Goal: Task Accomplishment & Management: Manage account settings

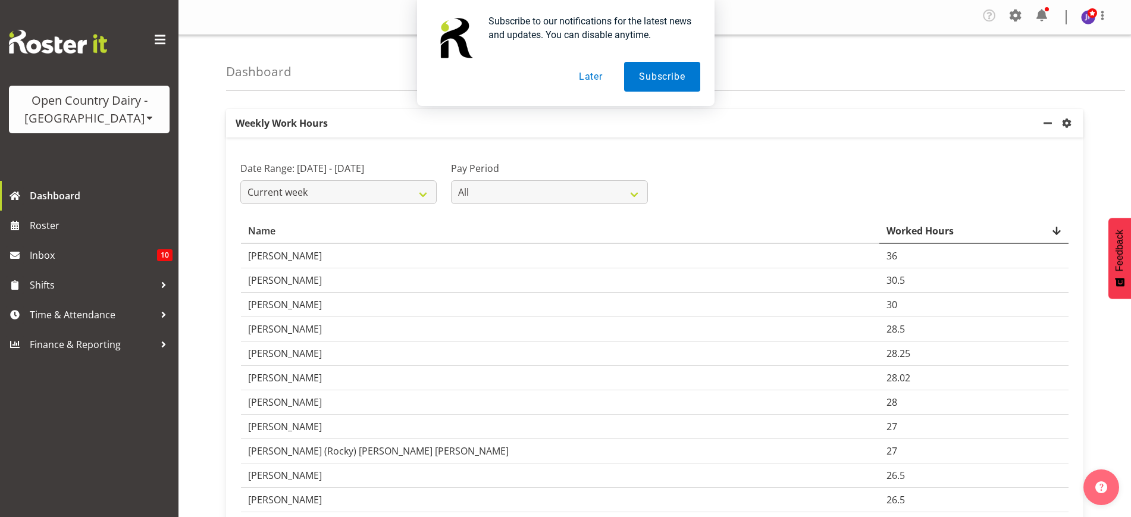
click at [596, 69] on button "Later" at bounding box center [591, 77] width 54 height 30
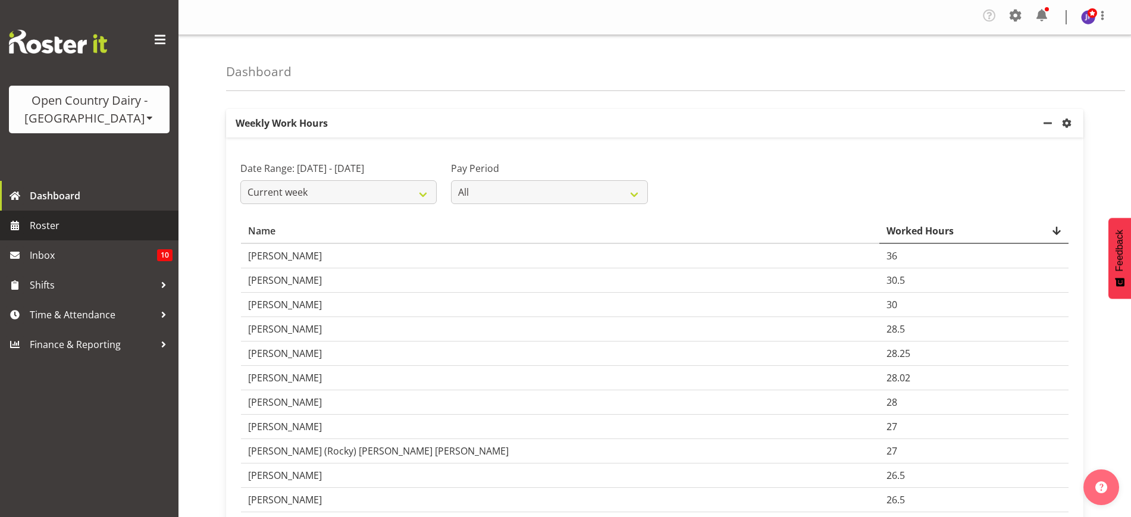
click at [89, 229] on span "Roster" at bounding box center [101, 226] width 143 height 18
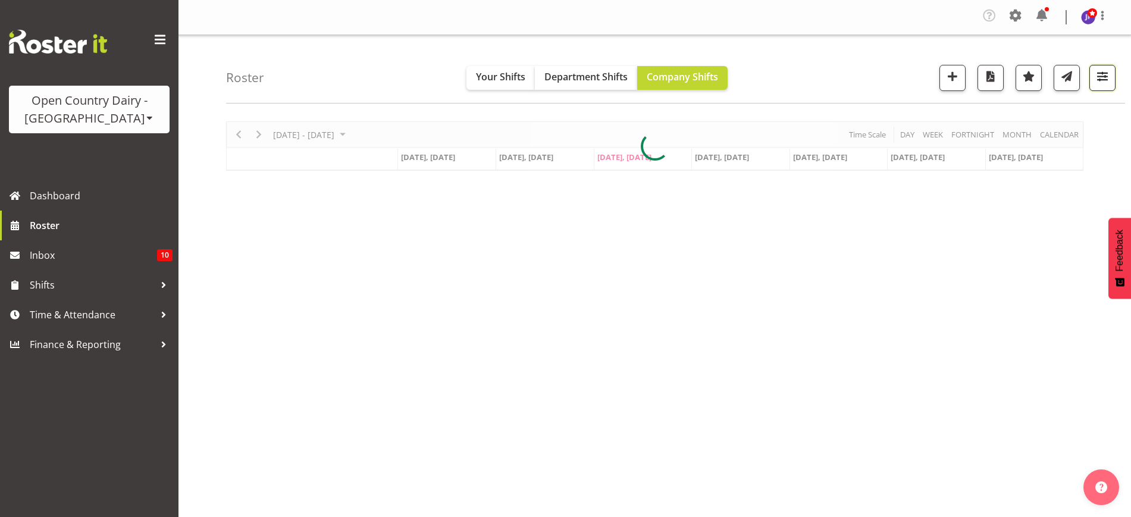
click at [1098, 74] on span "button" at bounding box center [1102, 75] width 15 height 15
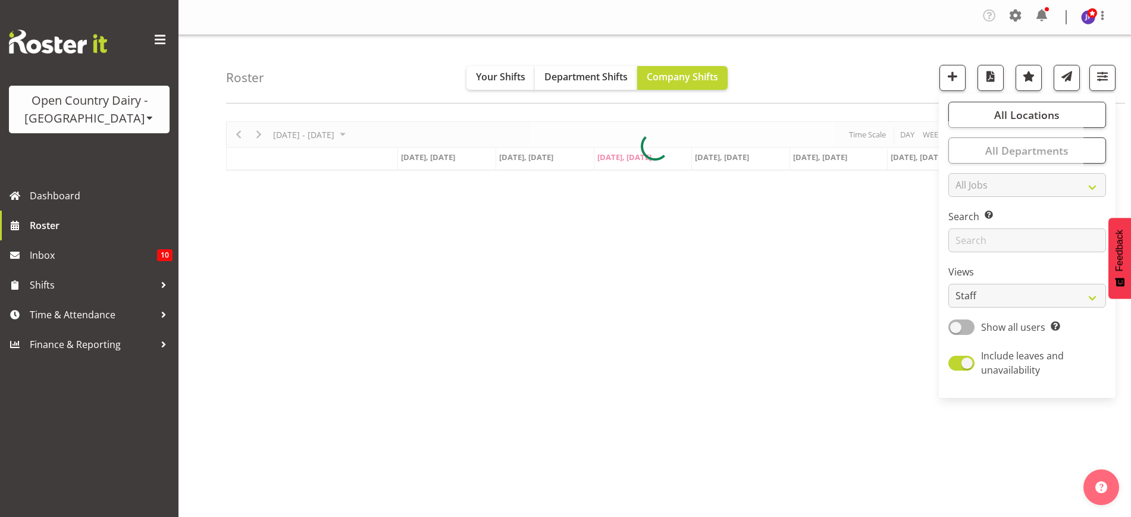
click at [1051, 146] on div at bounding box center [654, 145] width 857 height 49
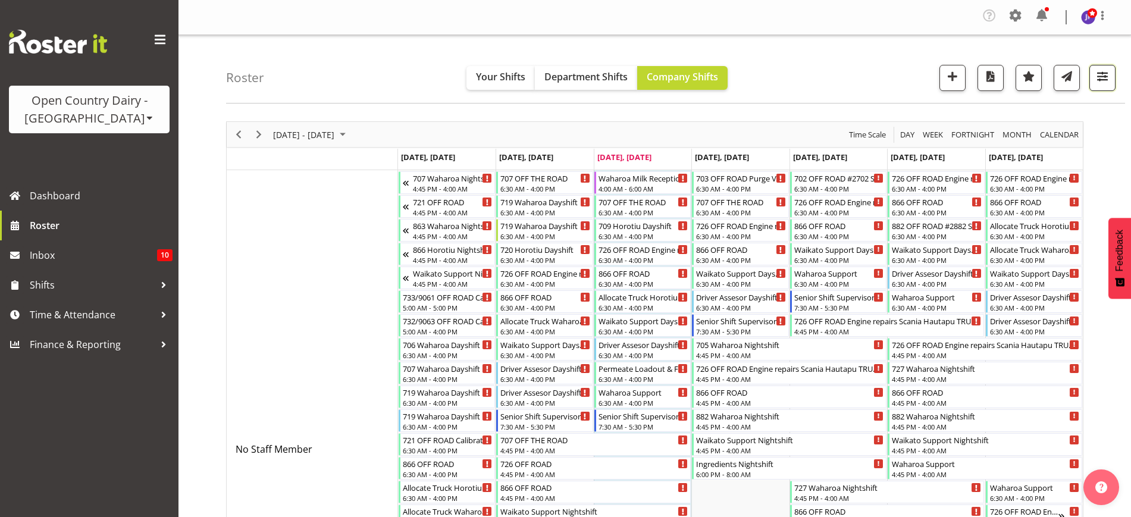
click at [1095, 71] on span "button" at bounding box center [1102, 75] width 15 height 15
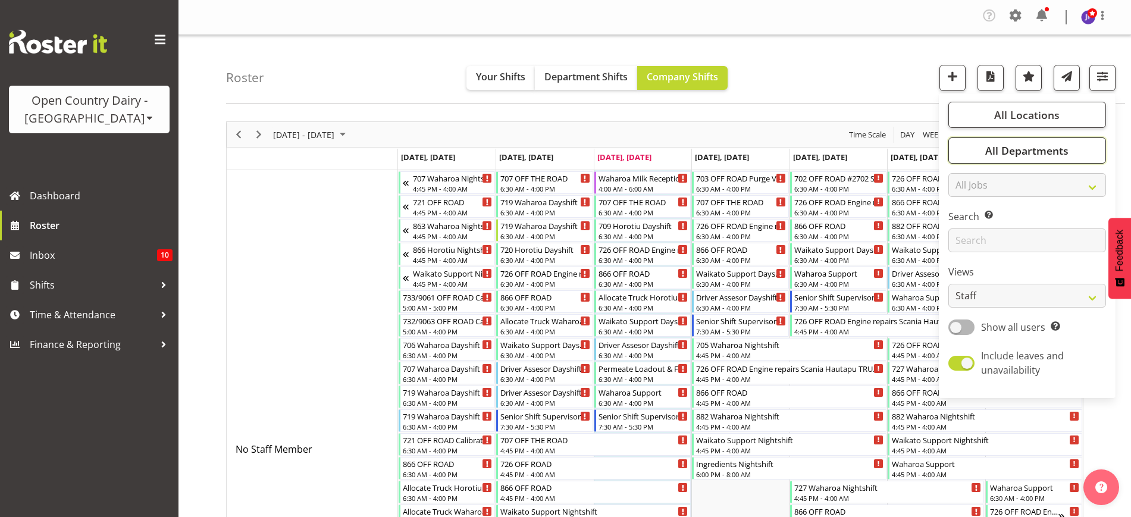
click at [1038, 152] on span "All Departments" at bounding box center [1026, 150] width 83 height 14
drag, startPoint x: 965, startPoint y: 206, endPoint x: 963, endPoint y: 213, distance: 7.4
click at [965, 205] on span at bounding box center [963, 209] width 10 height 10
click at [965, 205] on input "701" at bounding box center [962, 209] width 8 height 8
checkbox input "false"
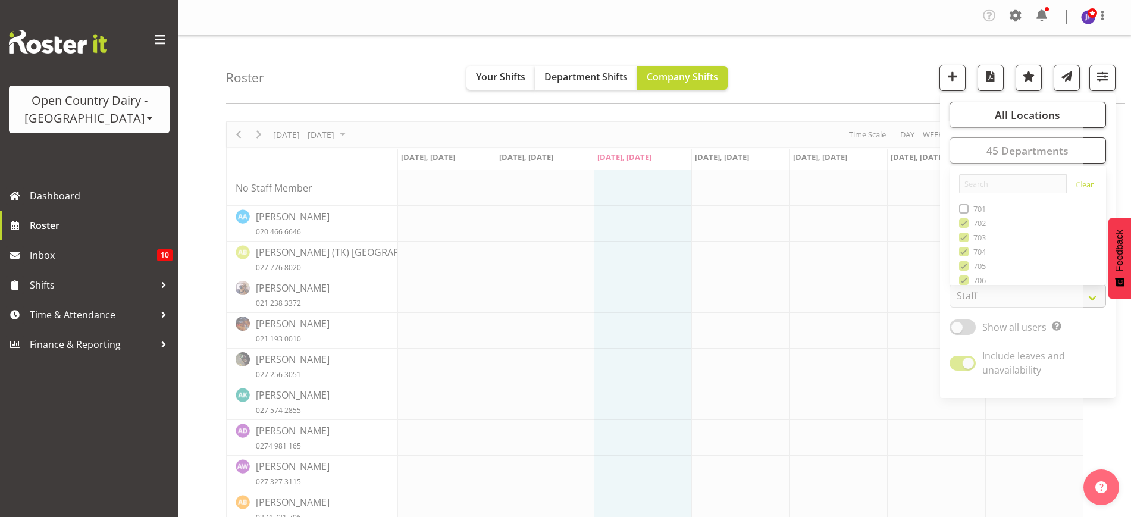
click at [1107, 78] on span "button" at bounding box center [1102, 75] width 15 height 15
click at [1105, 77] on span "button" at bounding box center [1102, 75] width 15 height 15
click at [898, 71] on div "Roster Your Shifts Department Shifts Company Shifts All Locations Clear Ingredi…" at bounding box center [675, 69] width 899 height 68
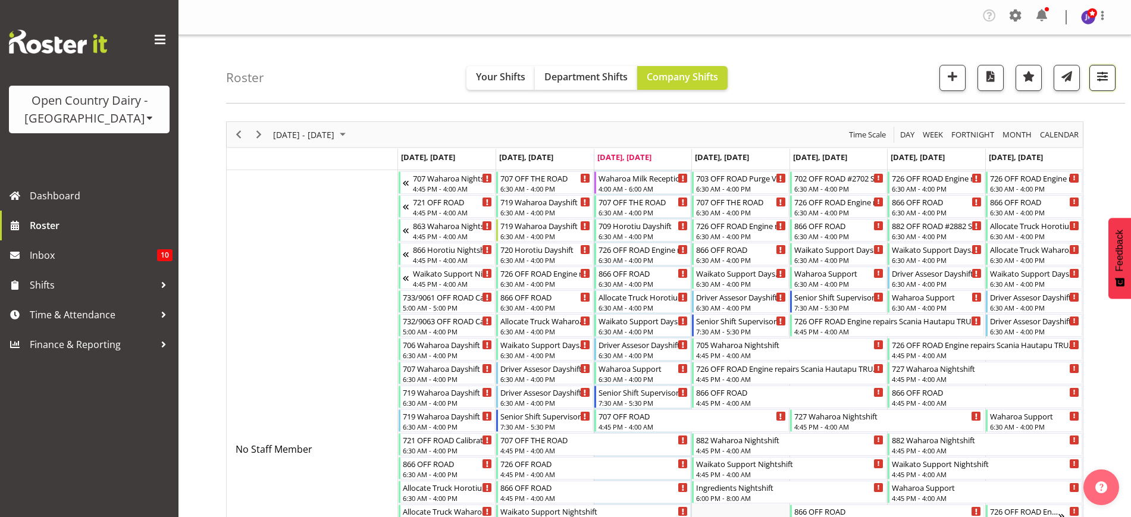
click at [1098, 74] on span "button" at bounding box center [1102, 75] width 15 height 15
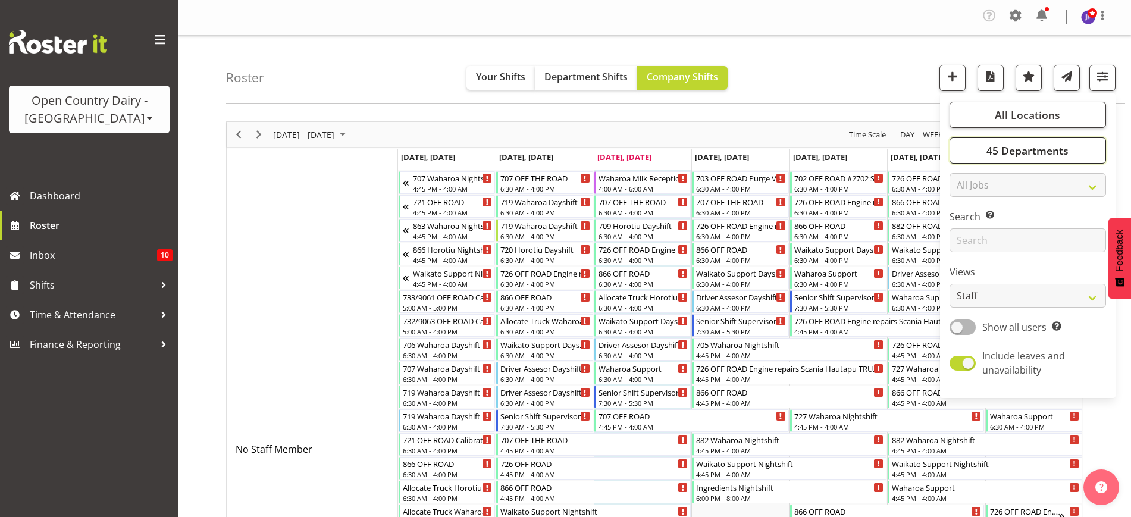
click at [1037, 149] on span "45 Departments" at bounding box center [1028, 150] width 82 height 14
click at [1076, 184] on link "Clear" at bounding box center [1085, 186] width 18 height 14
click at [1078, 183] on link "Clear" at bounding box center [1085, 186] width 18 height 14
click at [864, 62] on div "Roster Your Shifts Department Shifts Company Shifts All Locations Clear Ingredi…" at bounding box center [675, 69] width 899 height 68
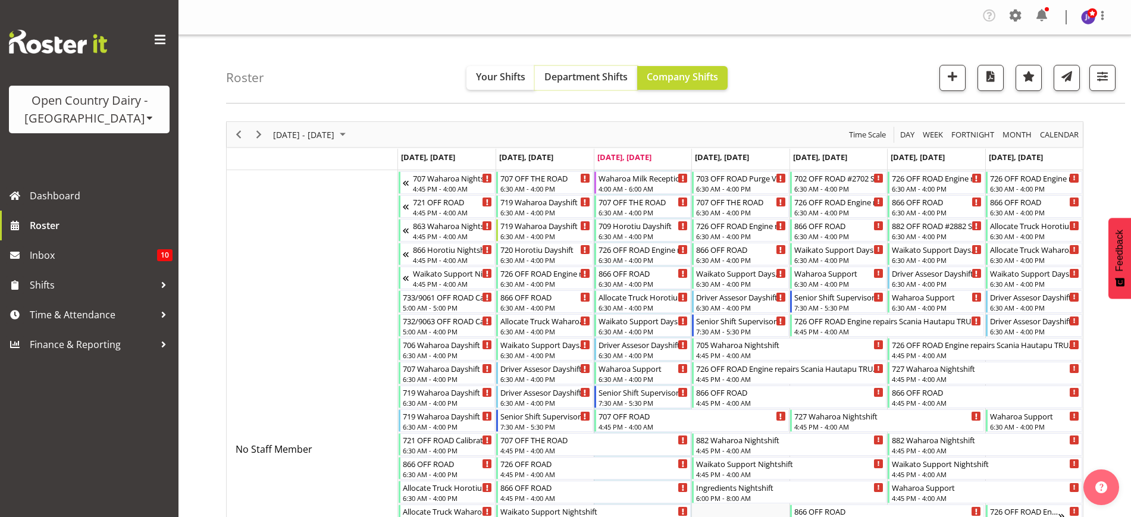
click at [568, 70] on span "Department Shifts" at bounding box center [585, 76] width 83 height 13
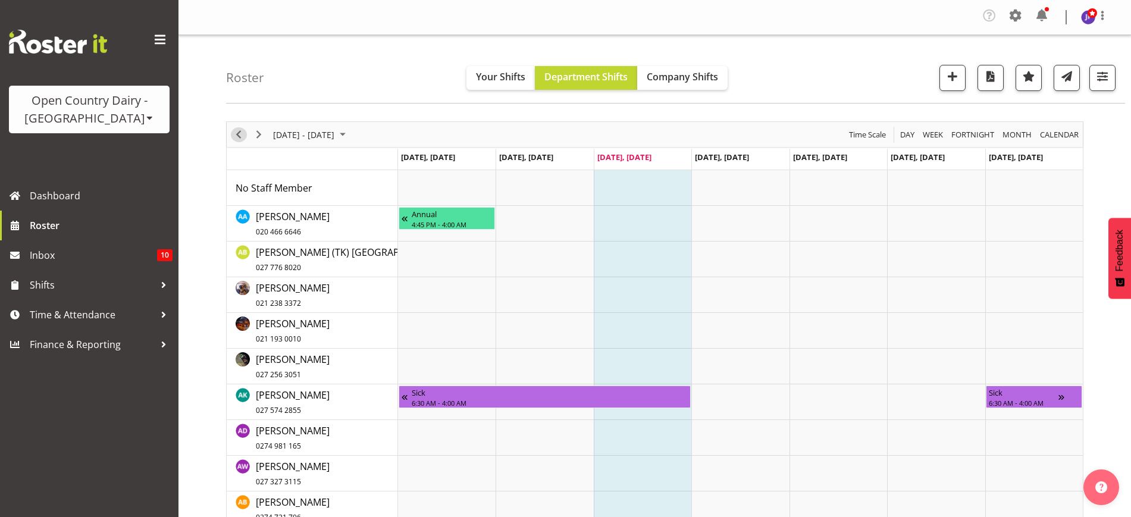
click at [240, 134] on span "Previous" at bounding box center [238, 134] width 14 height 15
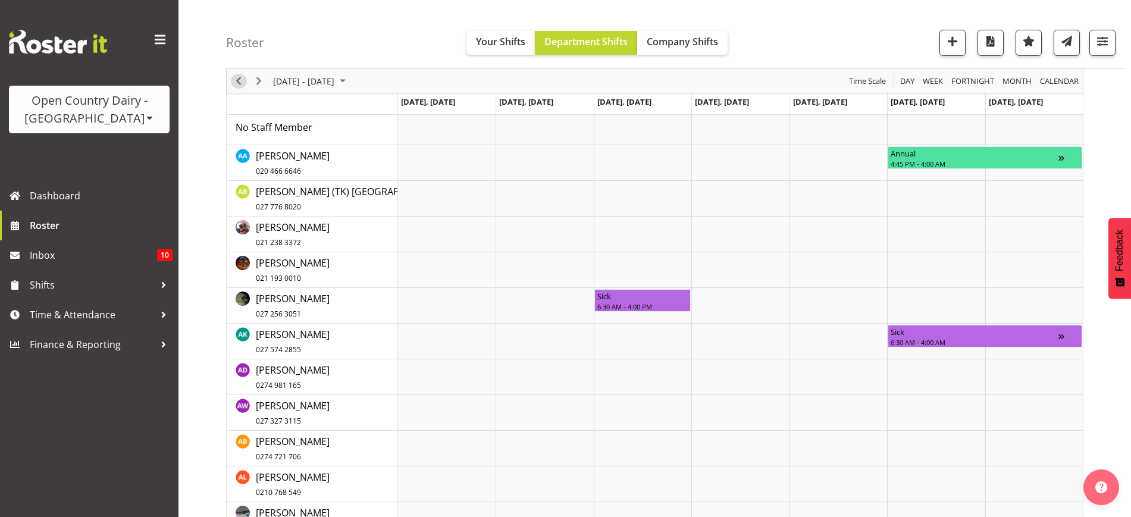
scroll to position [174, 0]
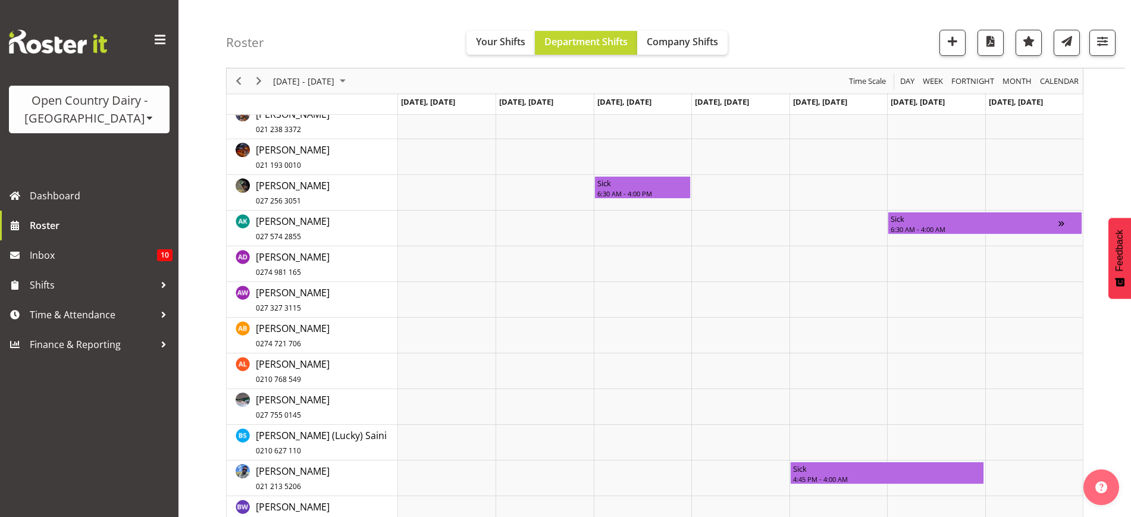
click at [145, 121] on span at bounding box center [150, 118] width 10 height 10
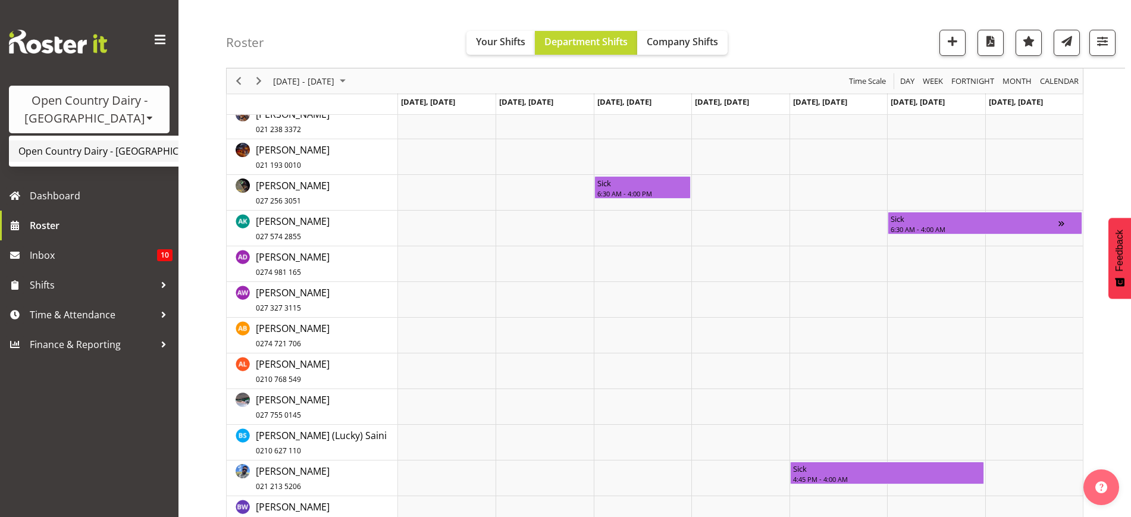
click at [87, 152] on link "Open Country Dairy - [GEOGRAPHIC_DATA]" at bounding box center [124, 150] width 230 height 21
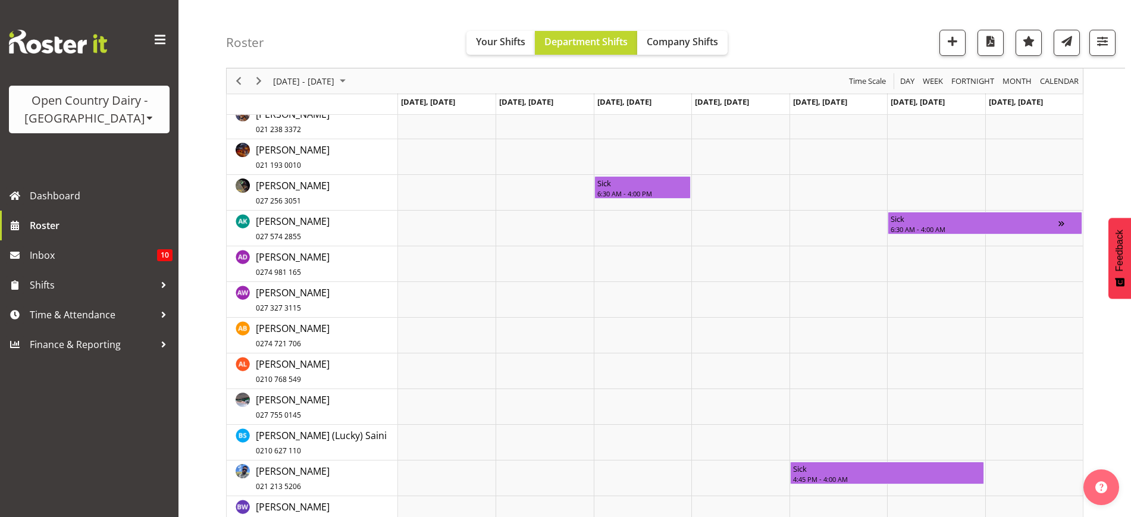
click at [0, 0] on div "Timeline Week of August 27, 2025" at bounding box center [0, 0] width 0 height 0
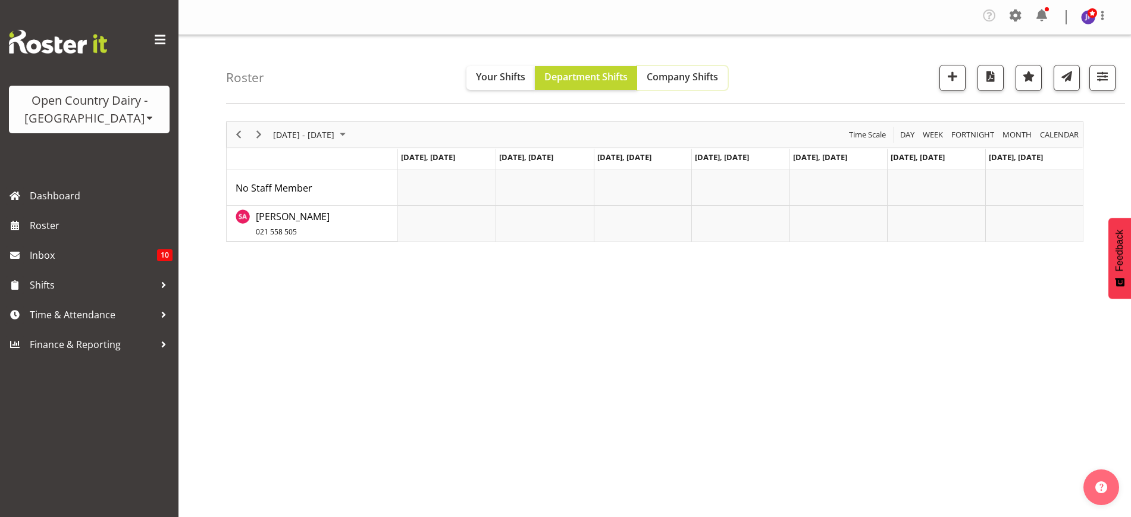
click at [655, 72] on span "Company Shifts" at bounding box center [682, 76] width 71 height 13
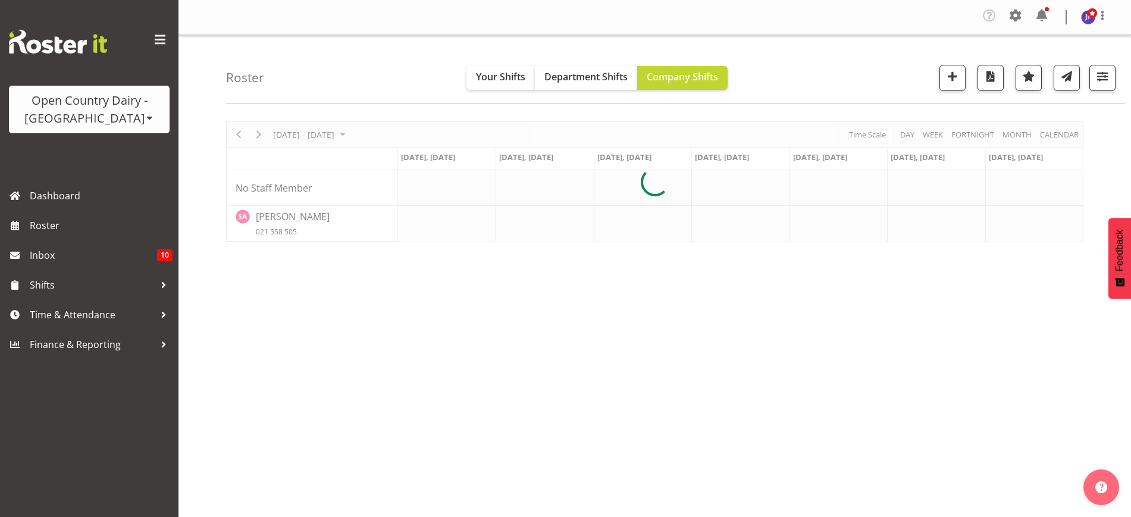
click at [459, 48] on div "Roster Your Shifts Department Shifts Company Shifts All Locations Clear Awarua …" at bounding box center [675, 69] width 899 height 68
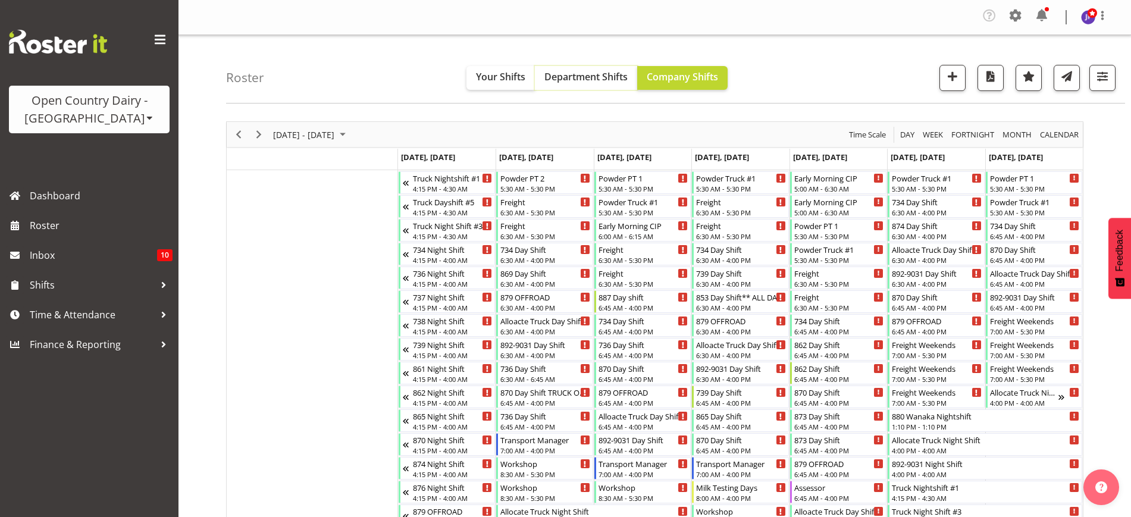
click at [587, 82] on span "Department Shifts" at bounding box center [585, 76] width 83 height 13
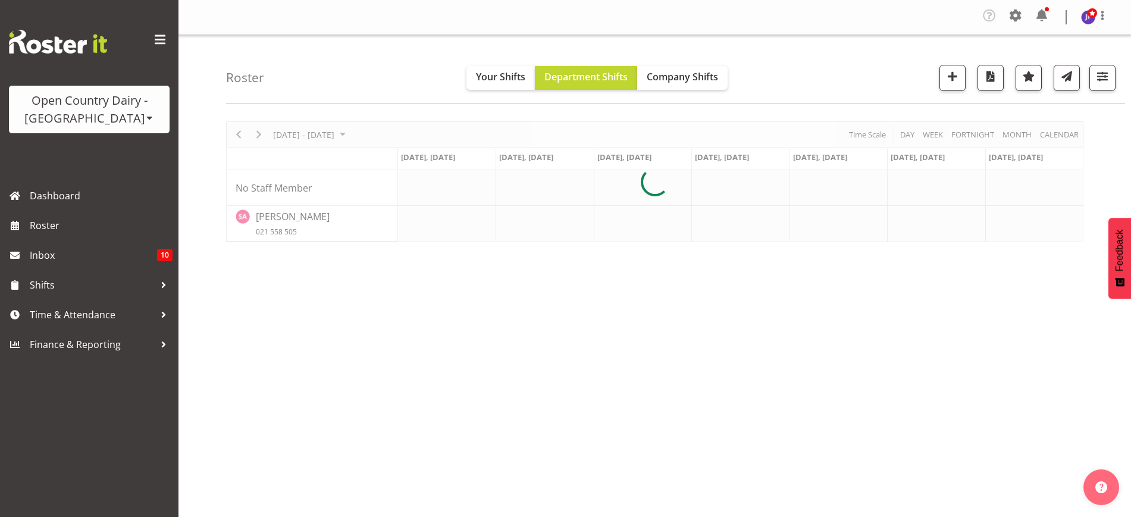
click at [526, 29] on div "Company Settings Roles & Skills Tasks Jobs Employees Locations & Departments Ac…" at bounding box center [655, 17] width 953 height 35
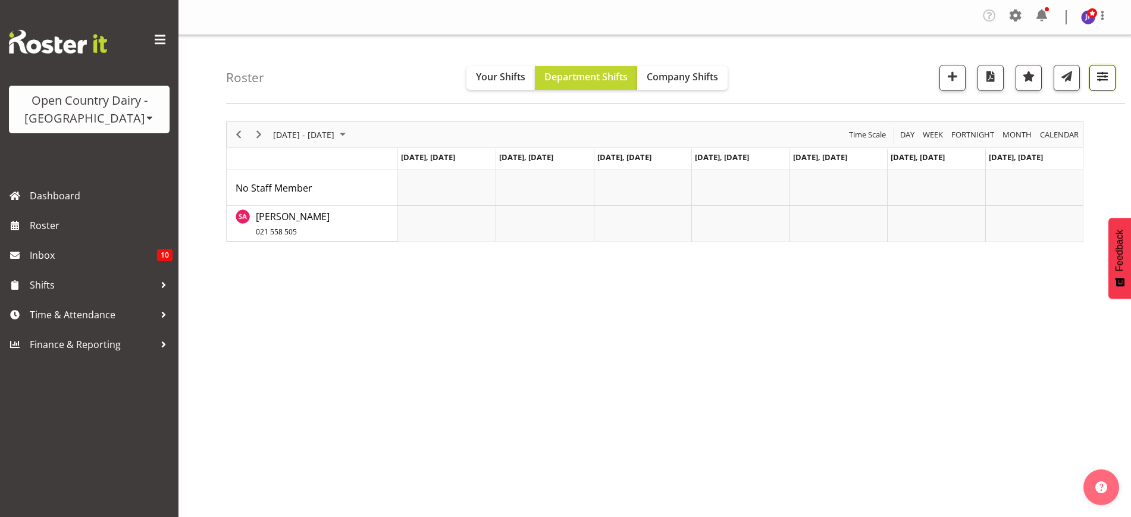
click at [1093, 76] on button "button" at bounding box center [1103, 78] width 26 height 26
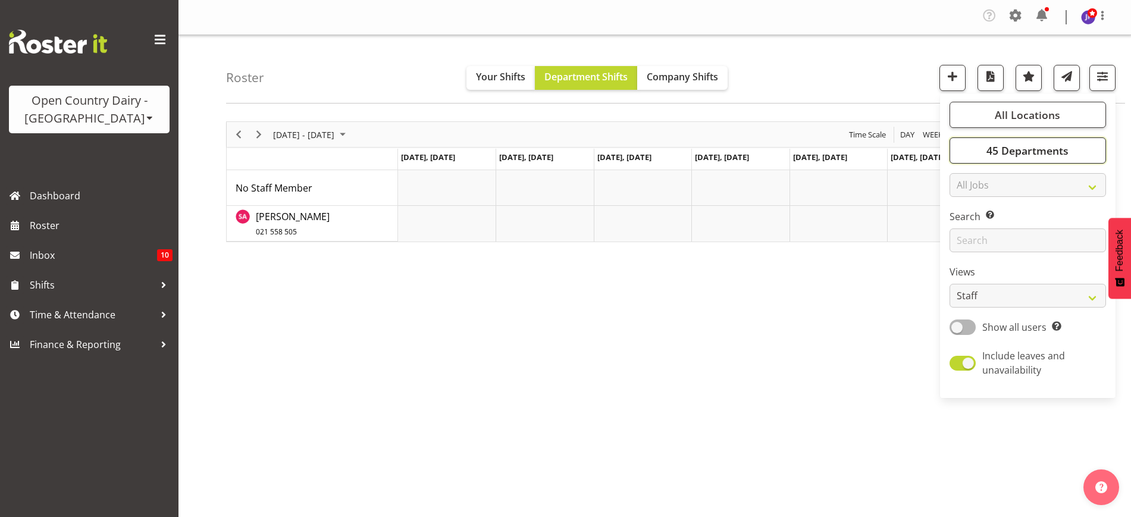
click at [1022, 150] on span "45 Departments" at bounding box center [1028, 150] width 82 height 14
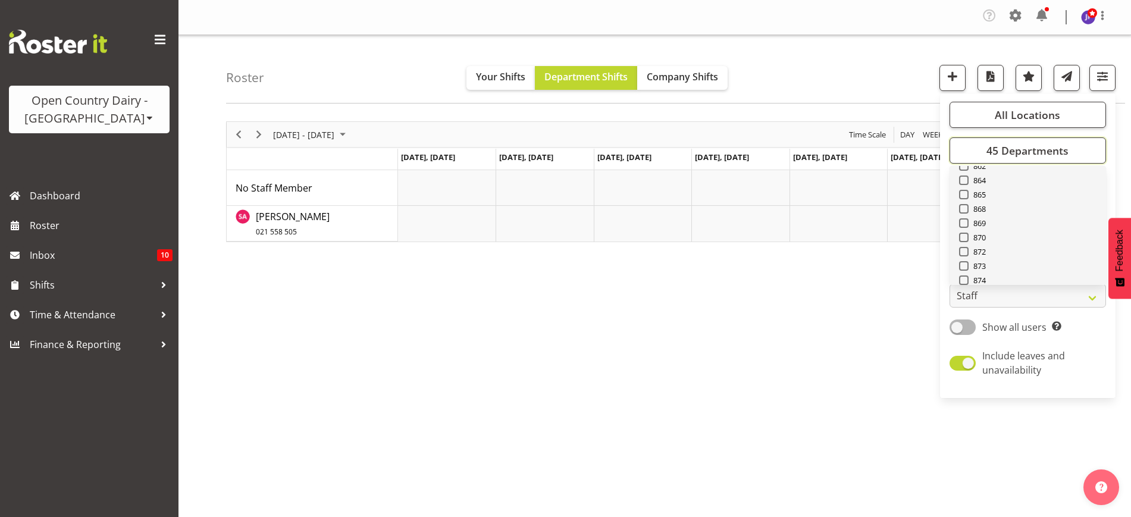
scroll to position [273, 0]
click at [964, 253] on span at bounding box center [964, 251] width 10 height 10
click at [964, 253] on input "870" at bounding box center [963, 251] width 8 height 8
checkbox input "true"
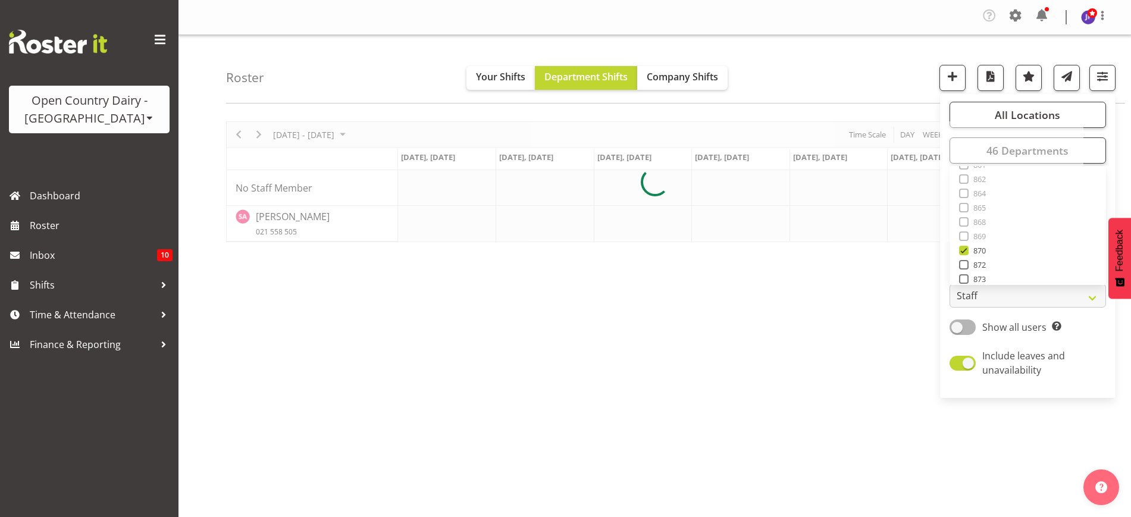
click at [824, 68] on div "Roster Your Shifts Department Shifts Company Shifts All Locations Clear Awarua …" at bounding box center [675, 69] width 899 height 68
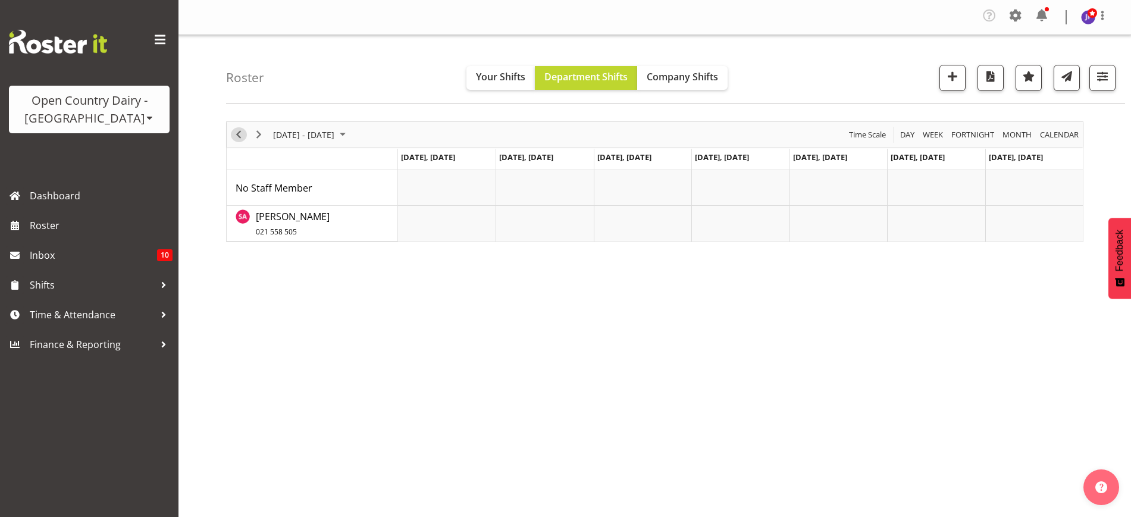
click at [237, 137] on span "Previous" at bounding box center [238, 134] width 14 height 15
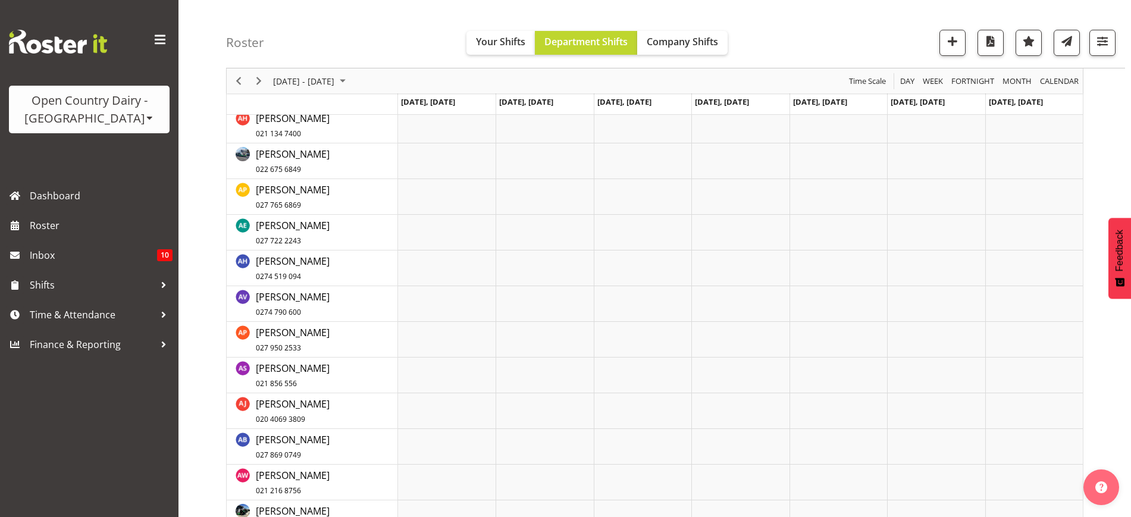
scroll to position [174, 0]
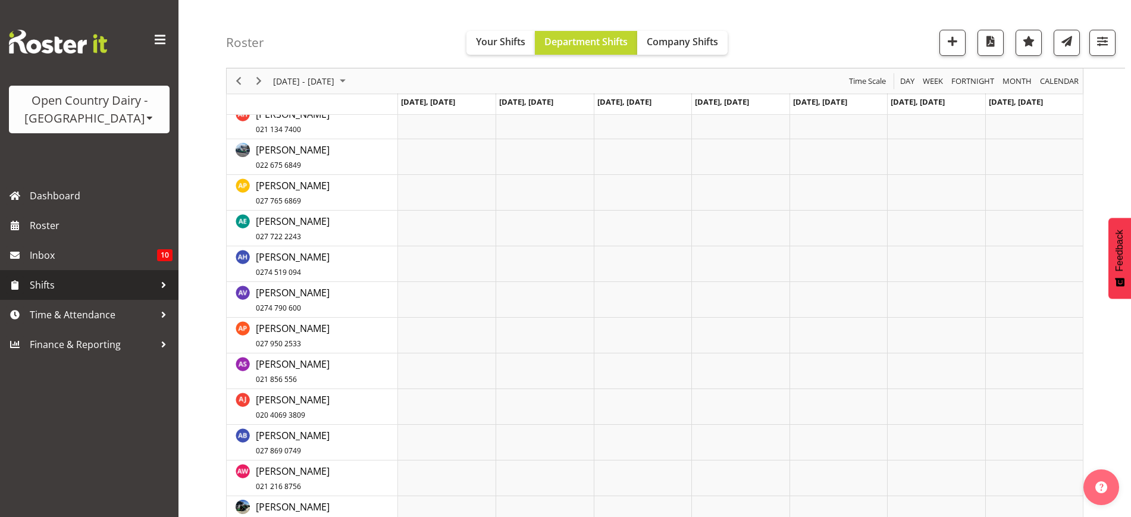
click at [99, 286] on span "Shifts" at bounding box center [92, 285] width 125 height 18
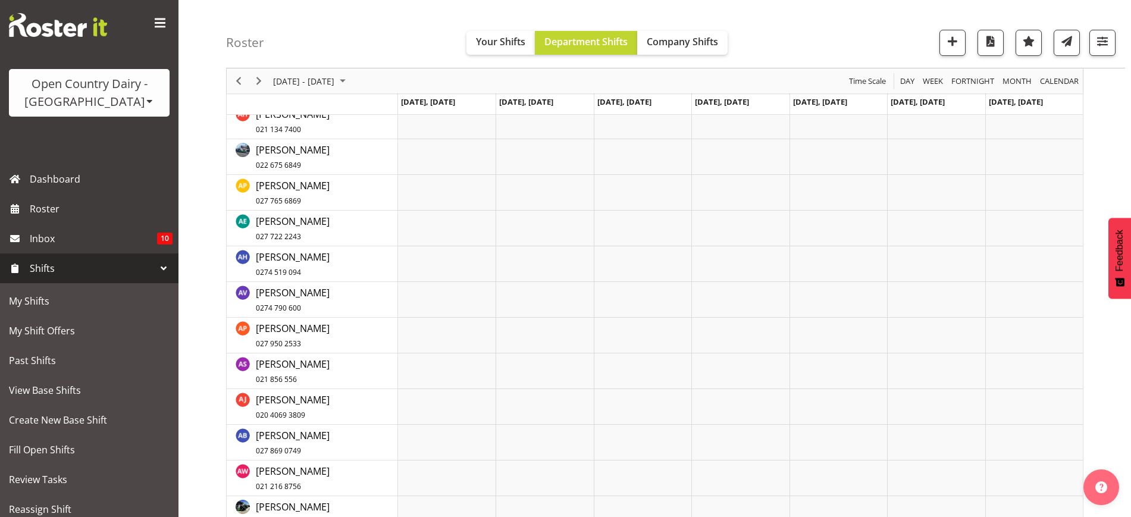
scroll to position [0, 0]
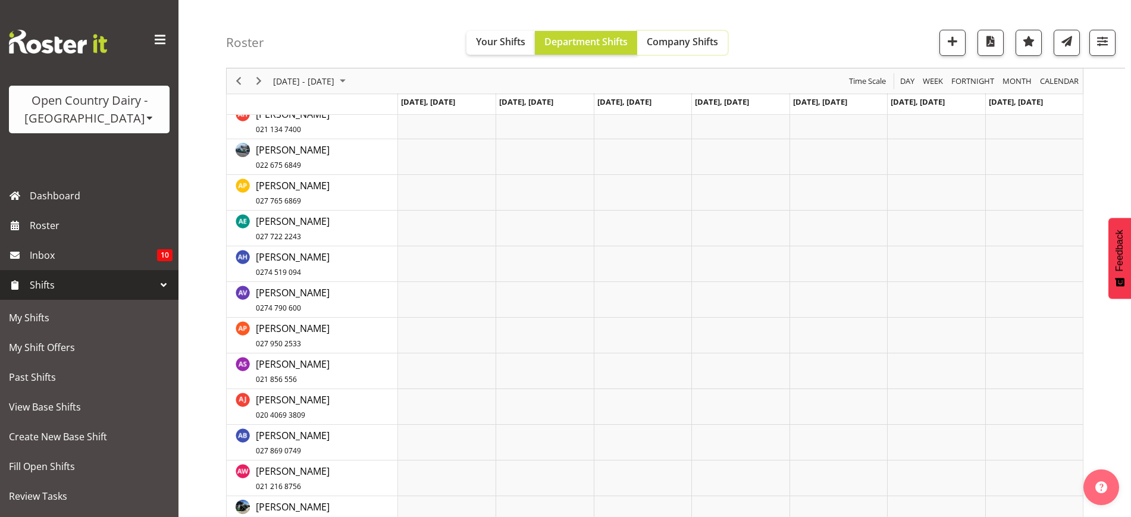
click at [681, 36] on span "Company Shifts" at bounding box center [682, 41] width 71 height 13
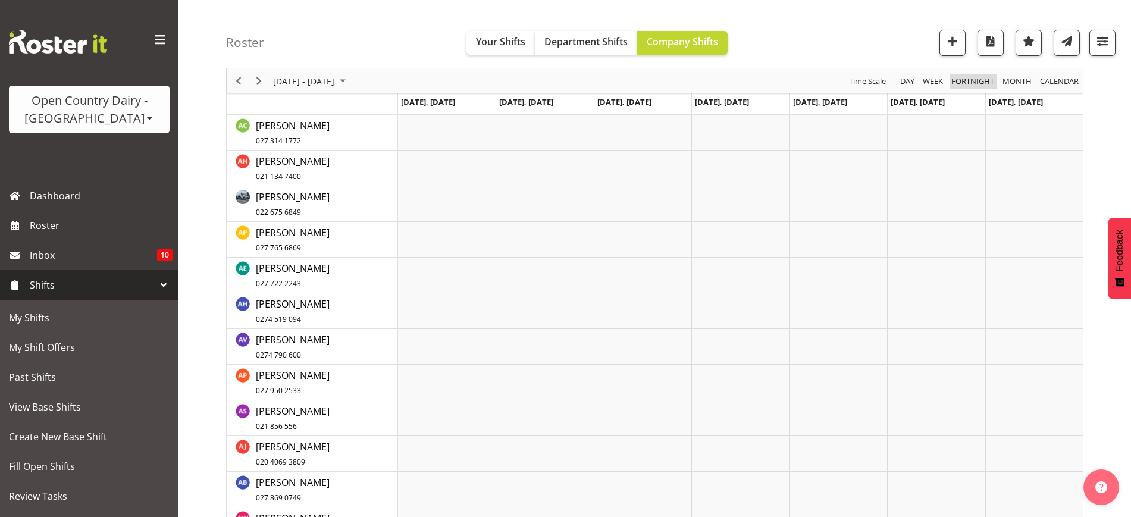
click at [969, 82] on span "Fortnight" at bounding box center [972, 81] width 45 height 15
click at [0, 0] on div "Timeline Week of August 18, 2025" at bounding box center [0, 0] width 0 height 0
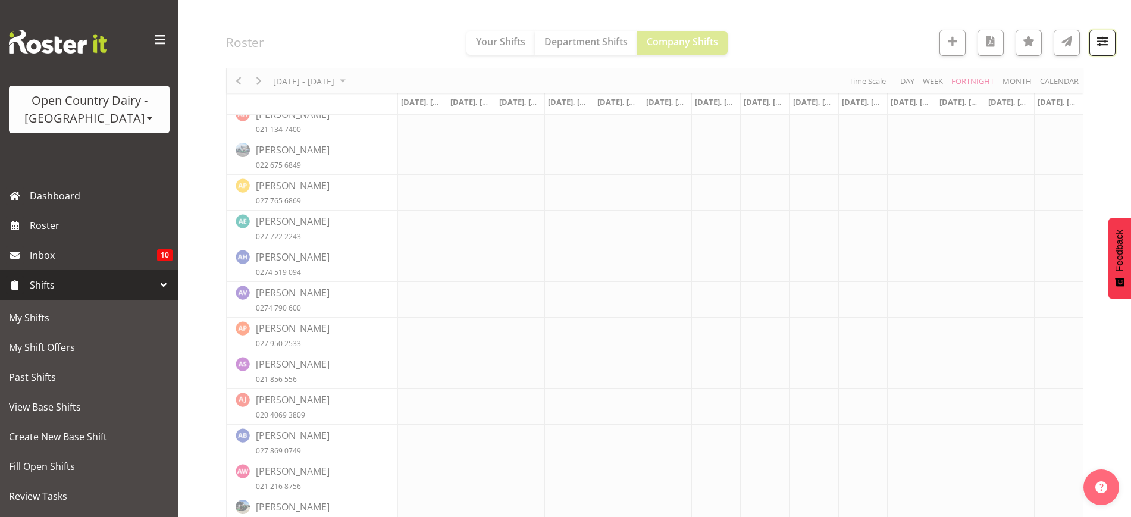
click at [1098, 42] on span "button" at bounding box center [1102, 40] width 15 height 15
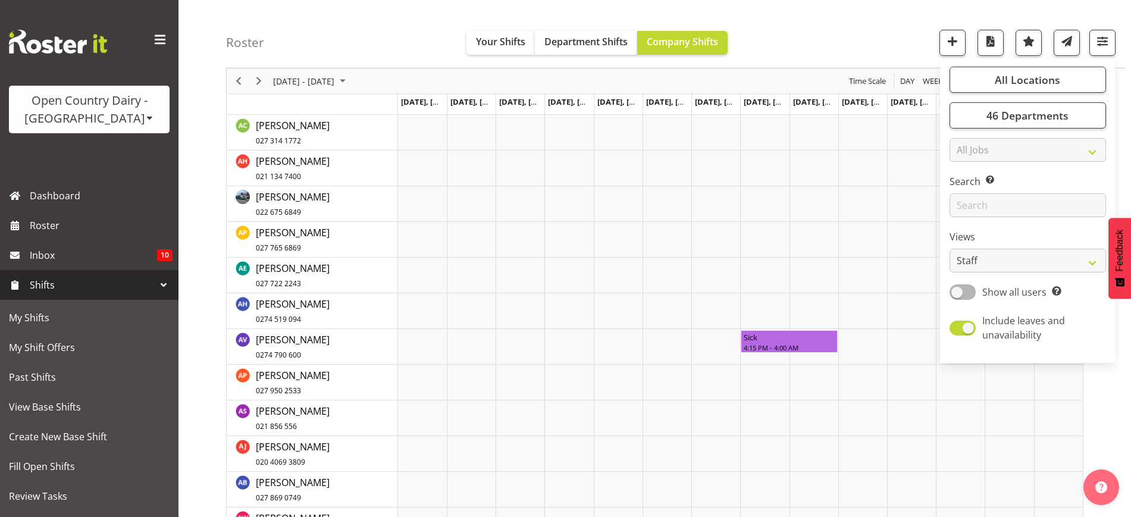
click at [796, 18] on div "Roster Your Shifts Department Shifts Company Shifts All Locations Clear Awarua …" at bounding box center [675, 34] width 899 height 68
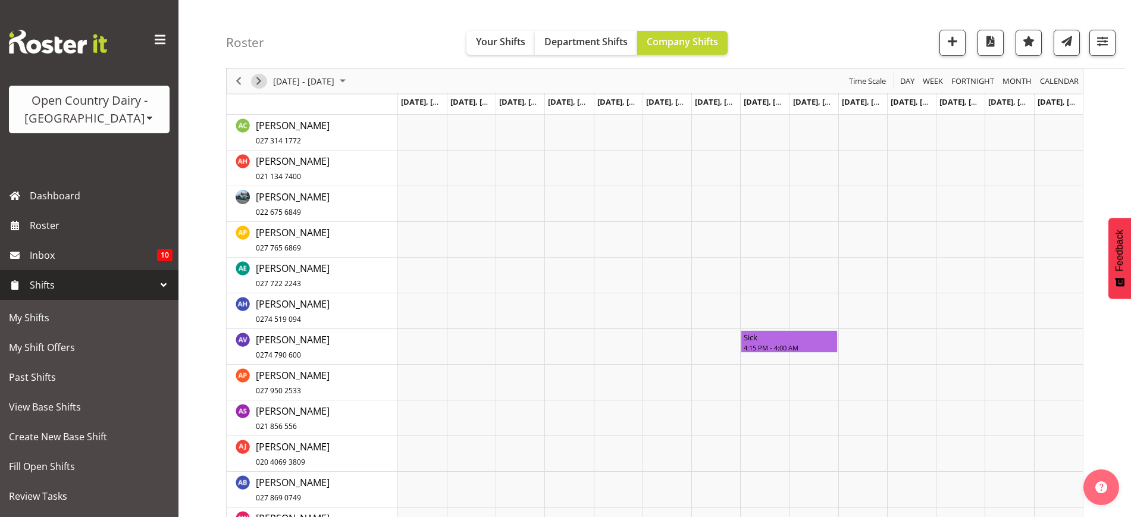
click at [260, 83] on span "Next" at bounding box center [259, 81] width 14 height 15
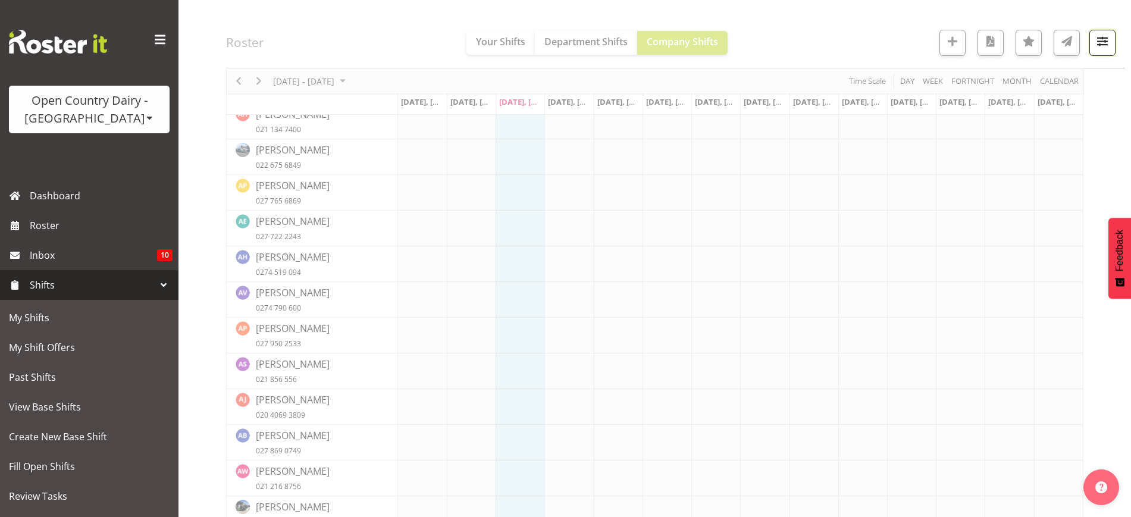
click at [1107, 40] on span "button" at bounding box center [1102, 40] width 15 height 15
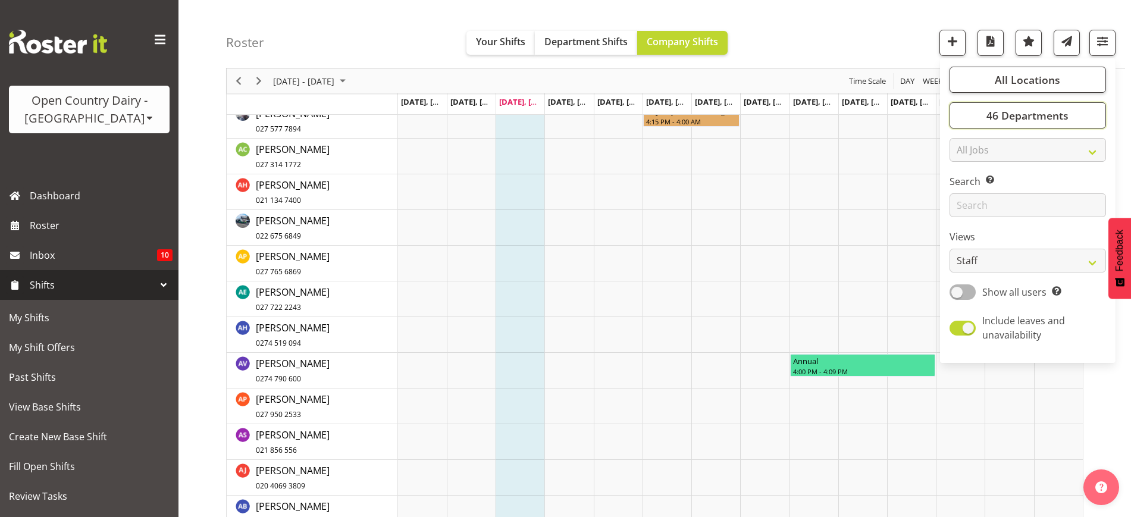
click at [1038, 117] on span "46 Departments" at bounding box center [1028, 115] width 82 height 14
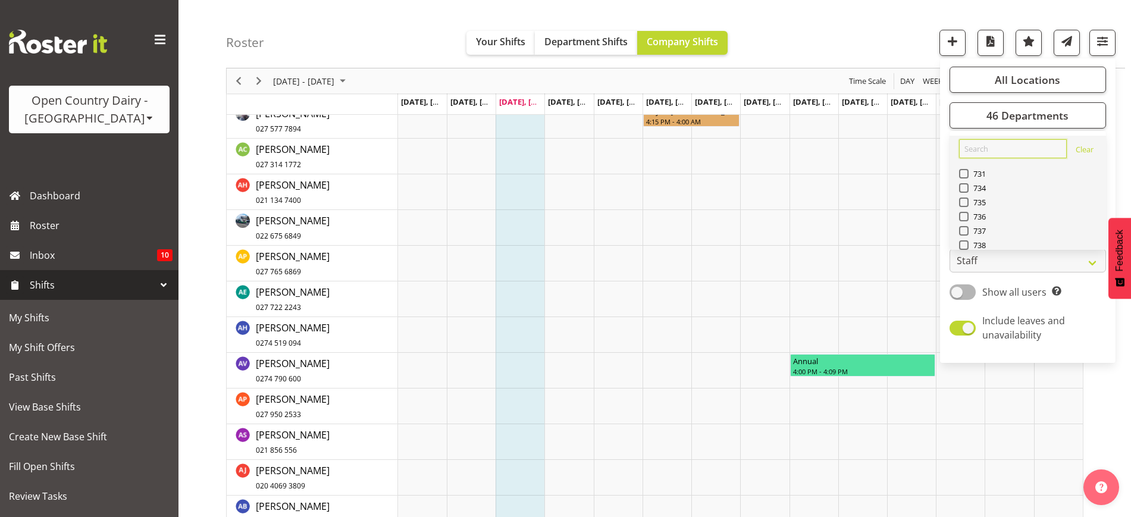
click at [976, 154] on input "text" at bounding box center [1013, 148] width 108 height 19
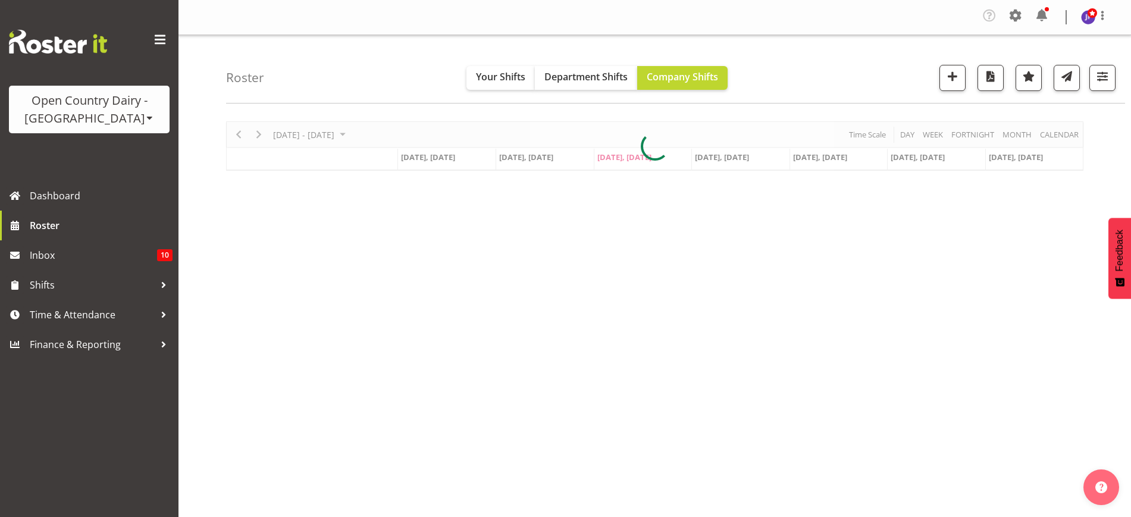
click at [409, 52] on div "Roster Your Shifts Department Shifts Company Shifts All Locations Clear Awarua …" at bounding box center [675, 69] width 899 height 68
click at [1097, 76] on span "button" at bounding box center [1102, 75] width 15 height 15
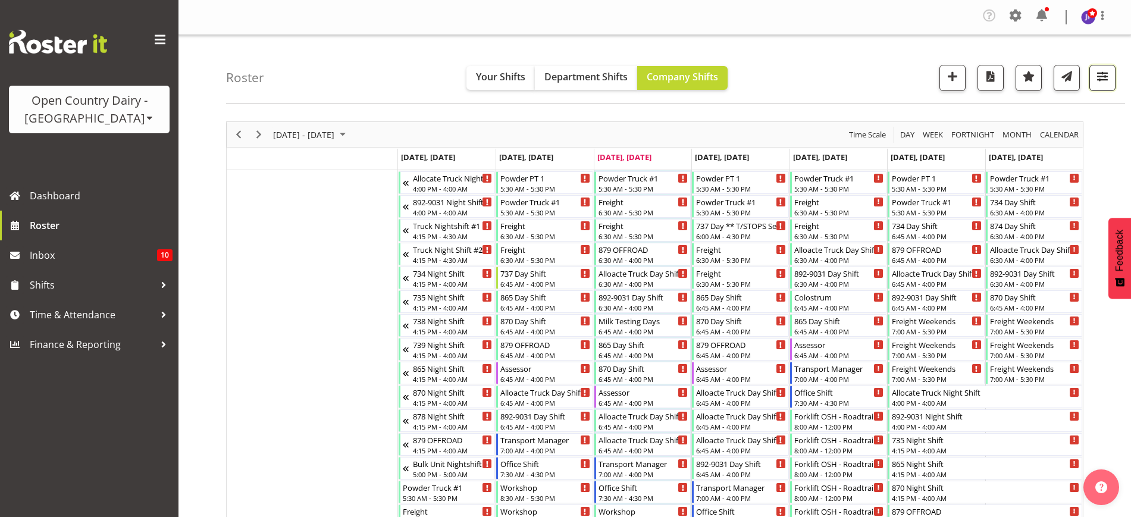
click at [1104, 86] on span "button" at bounding box center [1103, 80] width 4 height 14
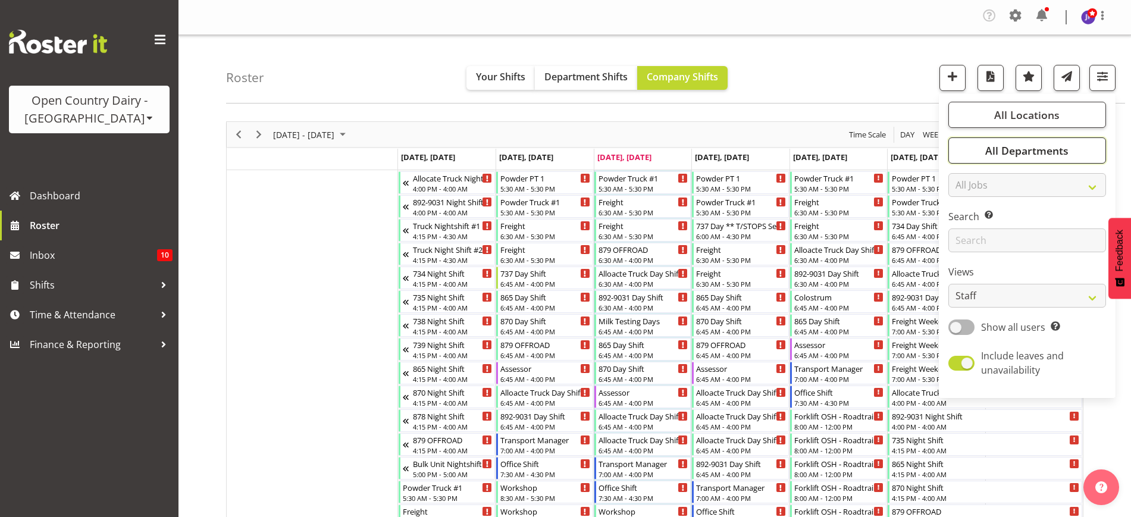
click at [1045, 143] on span "All Departments" at bounding box center [1026, 150] width 83 height 14
click at [862, 84] on div "Roster Your Shifts Department Shifts Company Shifts All Locations Clear Awarua …" at bounding box center [675, 69] width 899 height 68
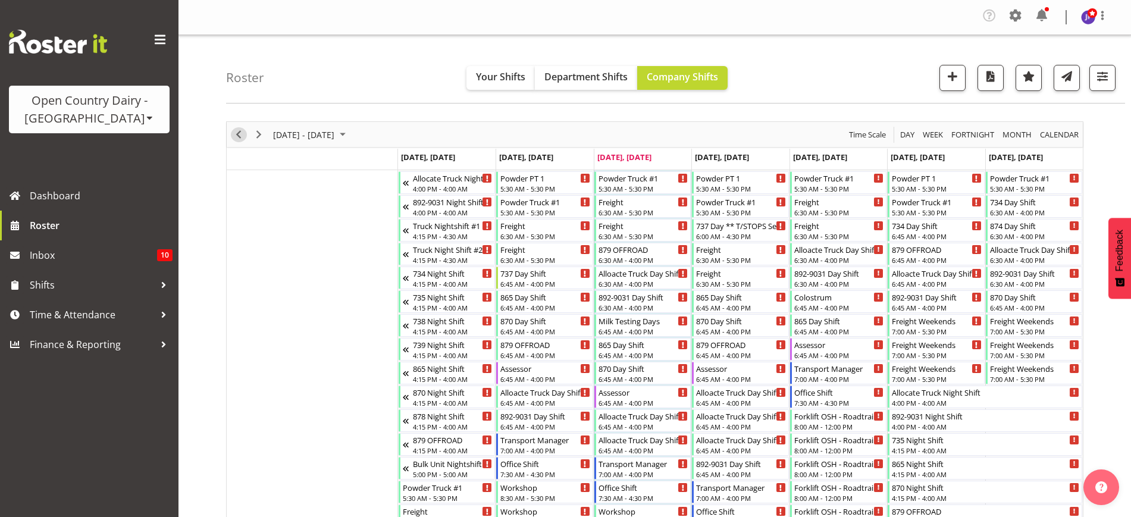
click at [241, 134] on span "Previous" at bounding box center [238, 134] width 14 height 15
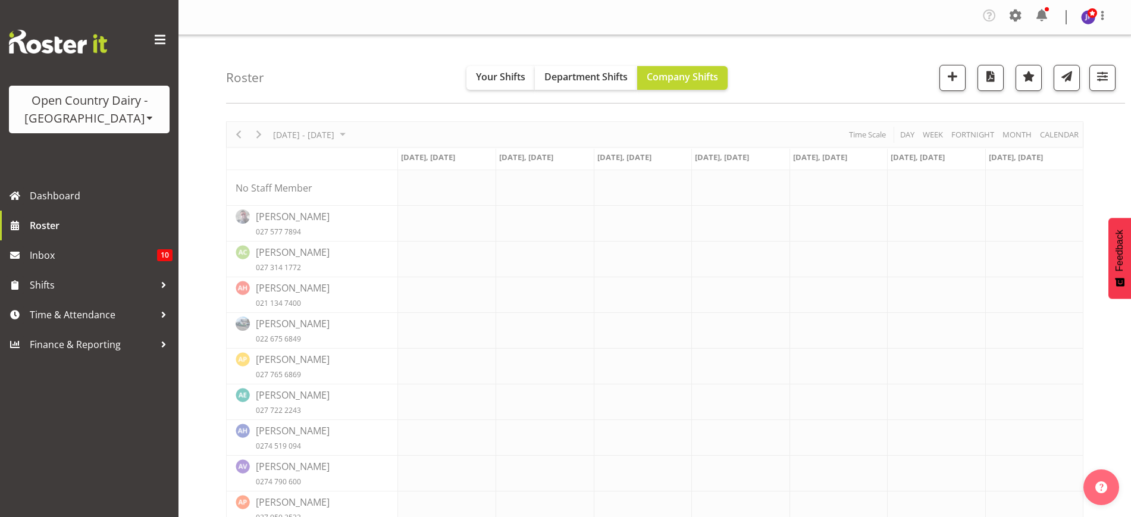
click at [785, 80] on div "Roster Your Shifts Department Shifts Company Shifts All Locations Clear Awarua …" at bounding box center [675, 69] width 899 height 68
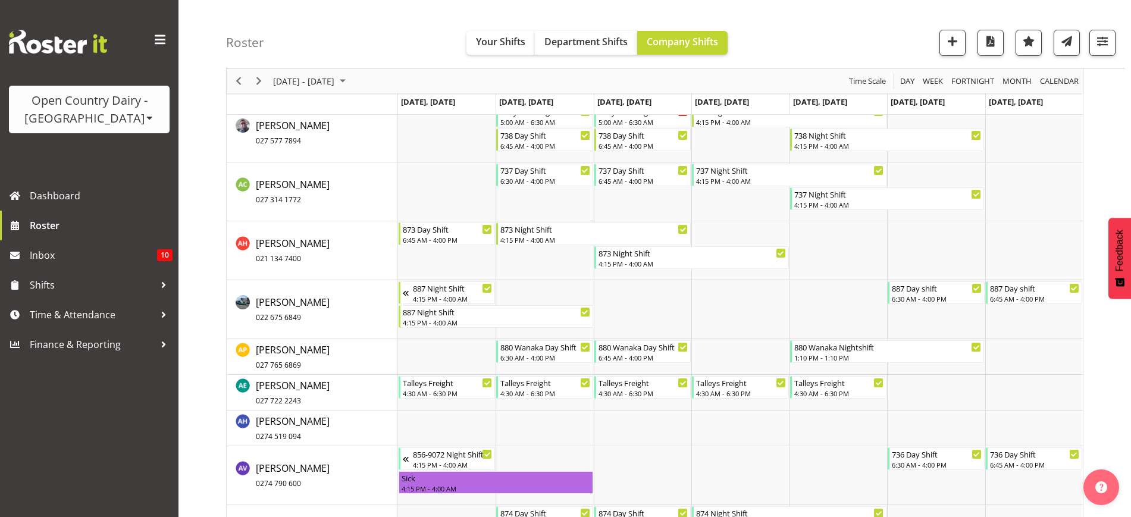
scroll to position [1264, 0]
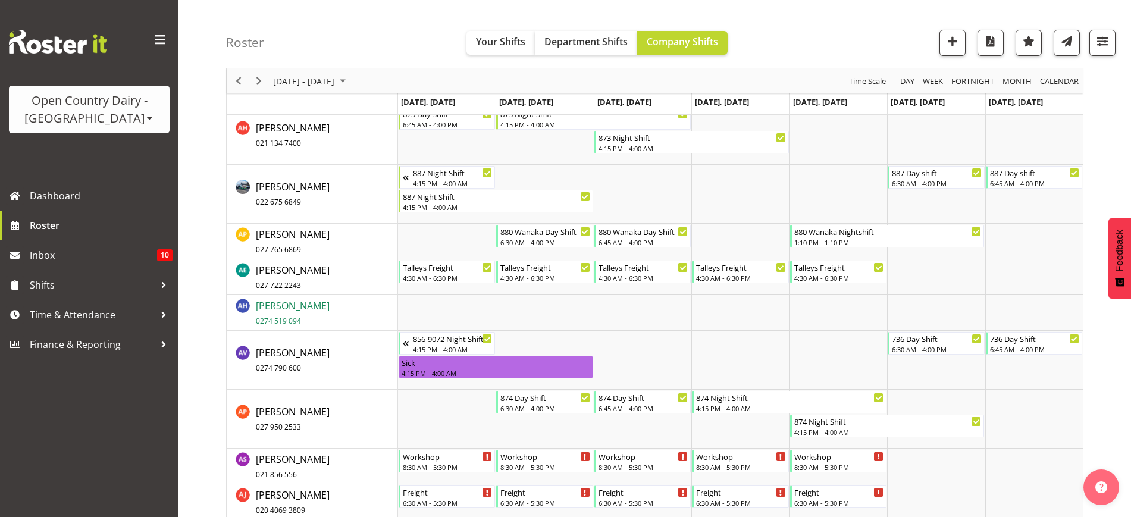
click at [280, 310] on span "Andy Haywood 0274 519 094" at bounding box center [293, 312] width 74 height 27
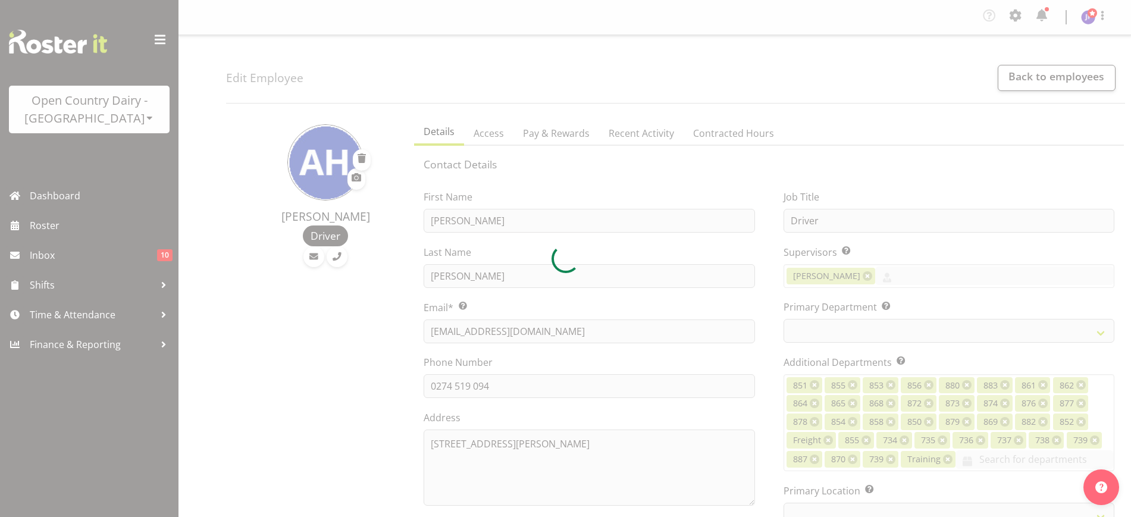
select select "TimelineWeek"
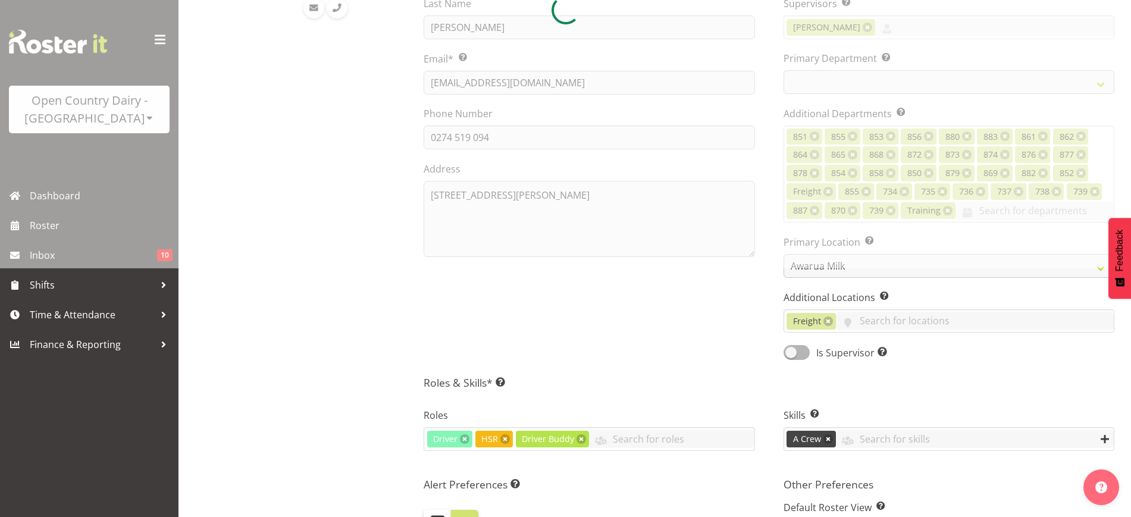
select select "683"
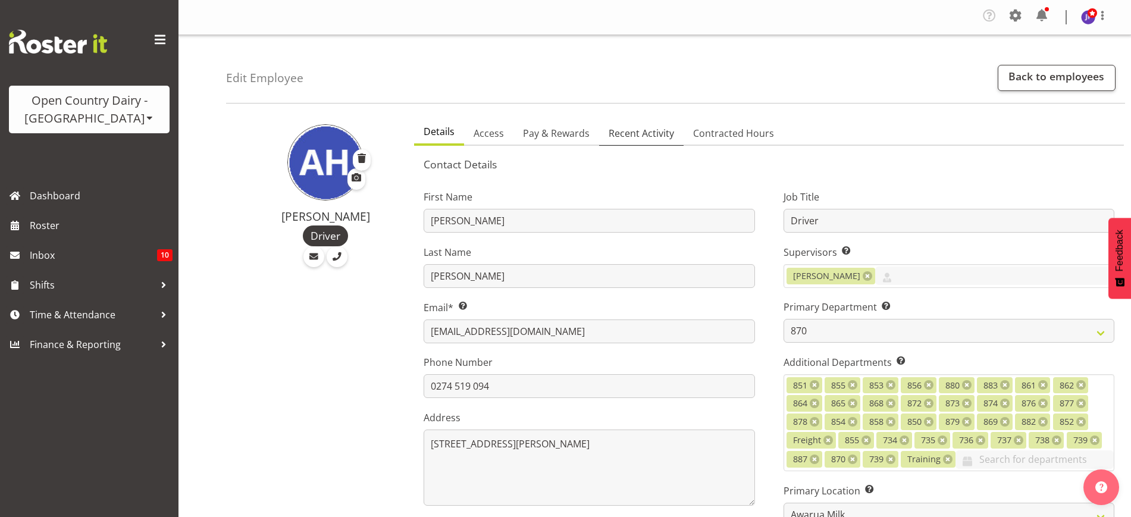
click at [636, 131] on span "Recent Activity" at bounding box center [641, 133] width 65 height 14
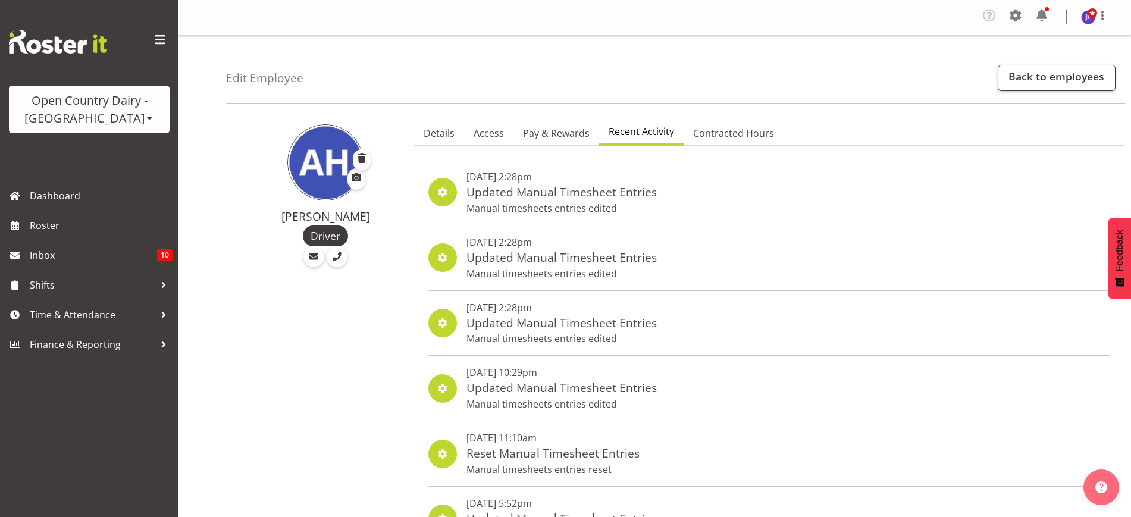
click at [614, 73] on div "Edit Employee Back to employees" at bounding box center [675, 69] width 899 height 68
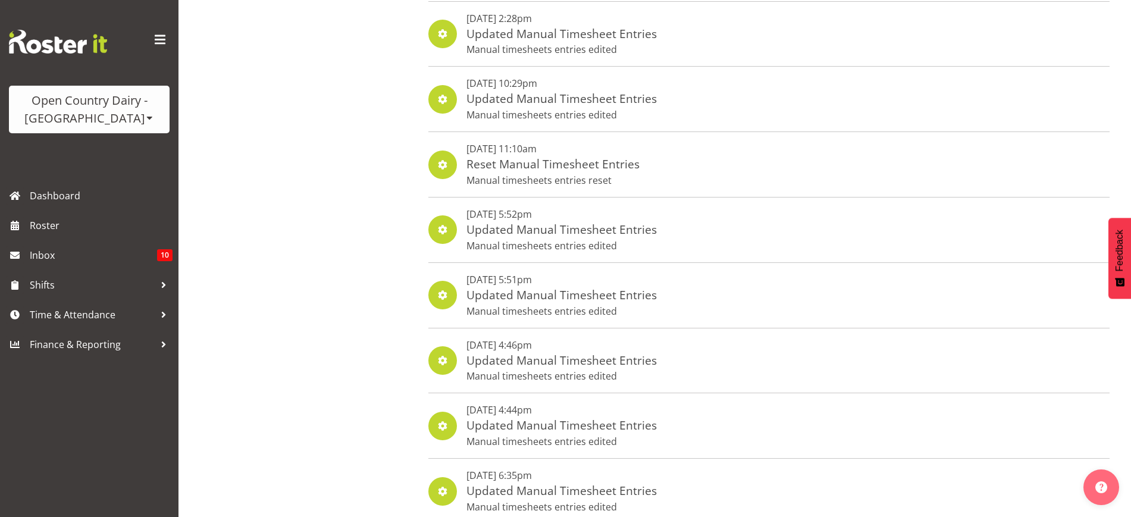
scroll to position [298, 0]
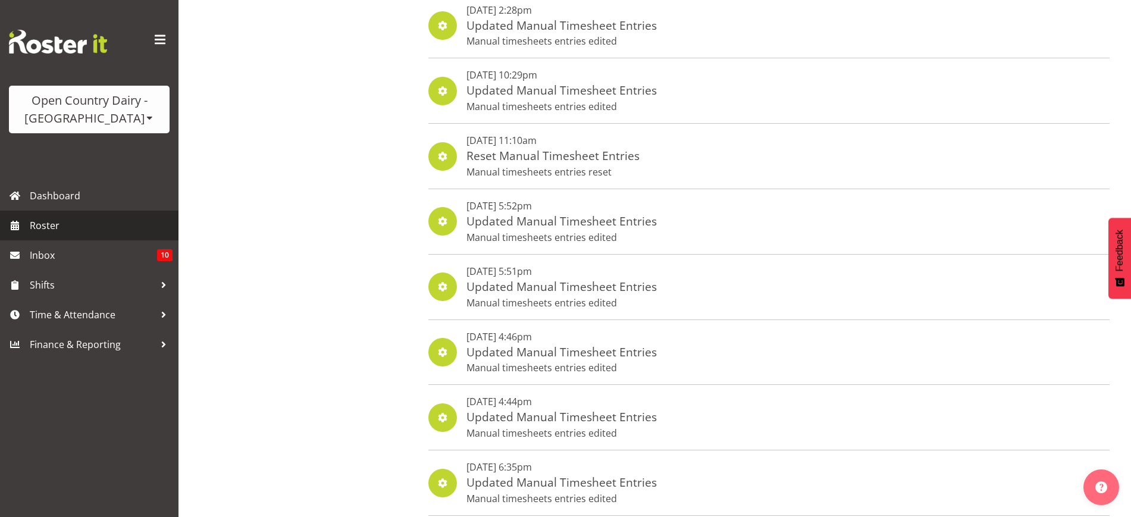
click at [74, 221] on span "Roster" at bounding box center [101, 226] width 143 height 18
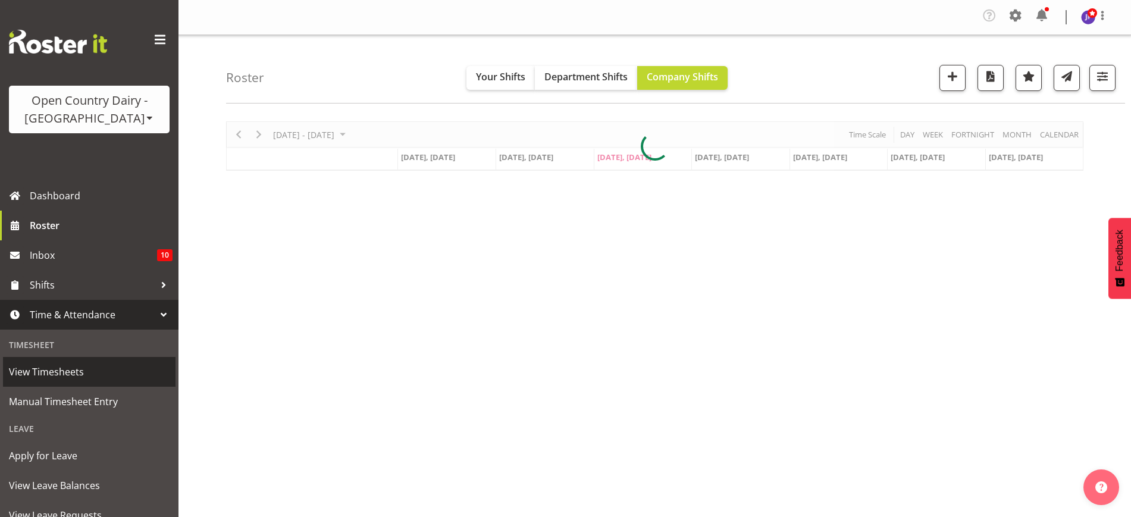
click at [121, 377] on span "View Timesheets" at bounding box center [89, 372] width 161 height 18
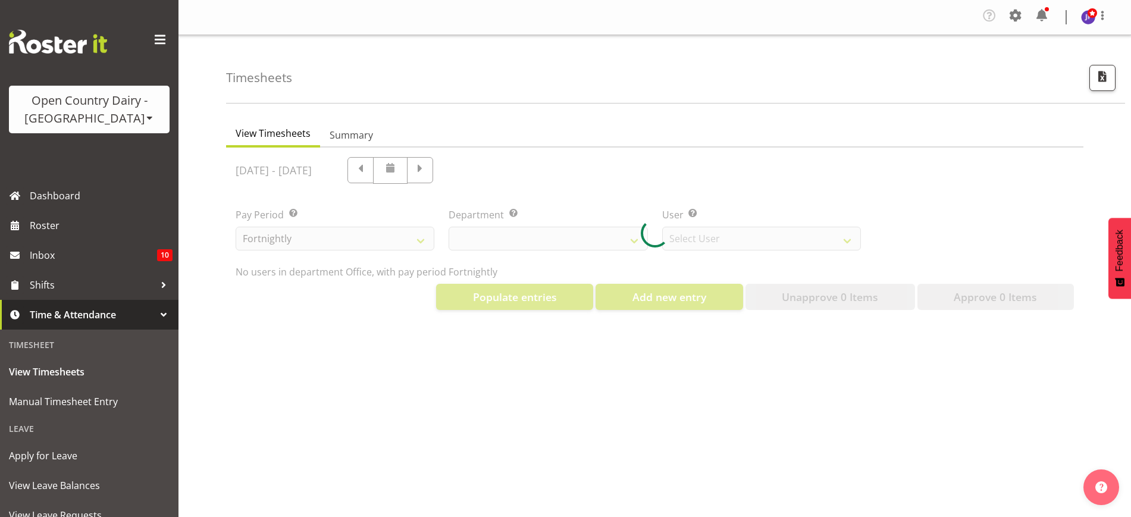
click at [434, 29] on div "Company Settings Roles & Skills Tasks Jobs Employees Locations & Departments Ac…" at bounding box center [655, 17] width 953 height 35
click at [696, 68] on div "Timesheets" at bounding box center [675, 69] width 899 height 68
select select "699"
select select "8449"
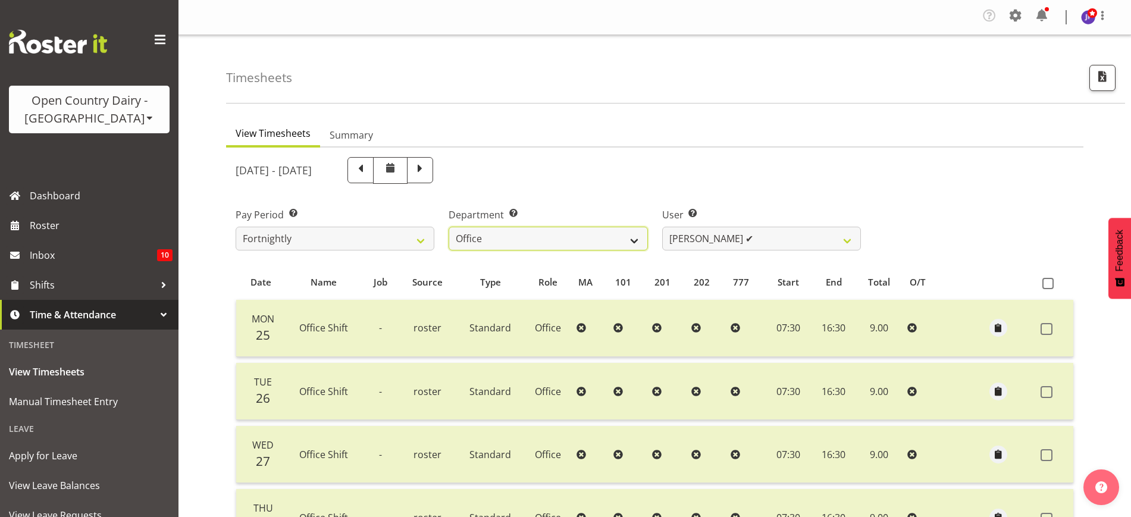
click at [603, 234] on select "734 735 736 737 738 739 851 852 853 854 855 856 858 861 862 865 868 869 870 873" at bounding box center [548, 239] width 199 height 24
select select "683"
click at [449, 227] on select "734 735 736 737 738 739 851 852 853 854 855 856 858 861 862 865 868 869 870 873" at bounding box center [548, 239] width 199 height 24
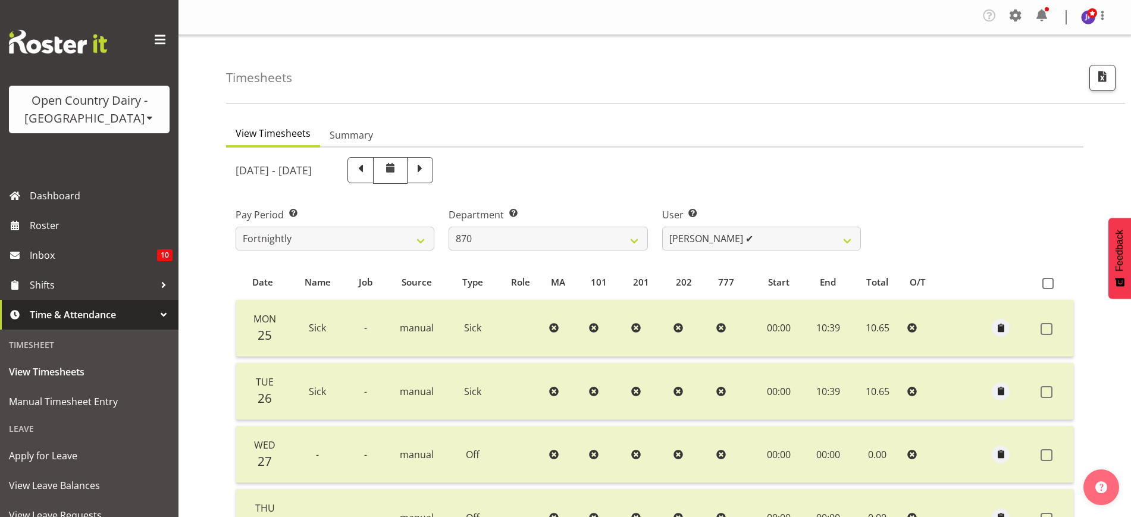
click at [790, 111] on div "Timesheets View Timesheets Summary [DATE] - [DATE] Pay Period Select which pay …" at bounding box center [655, 433] width 953 height 797
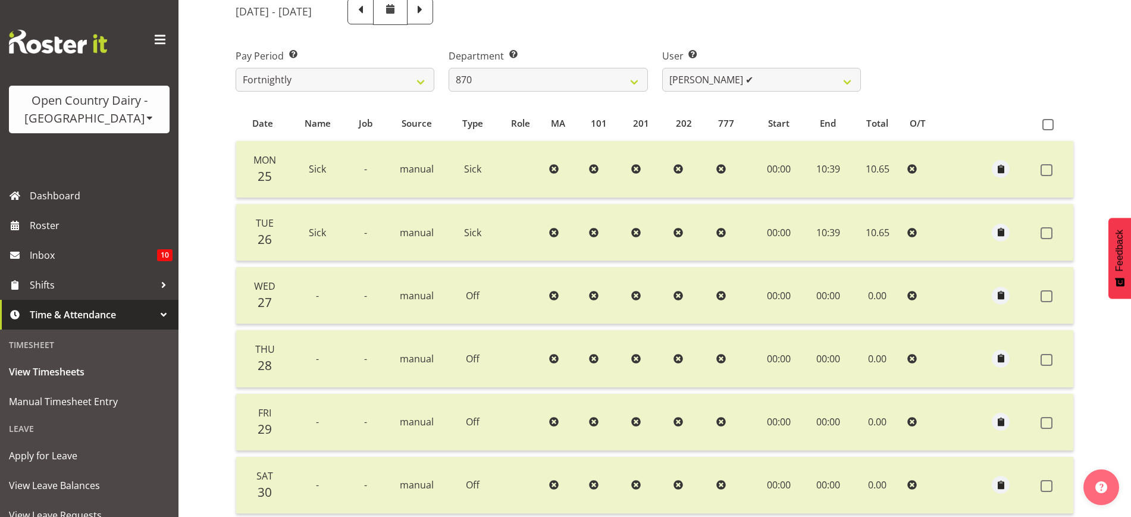
scroll to position [124, 0]
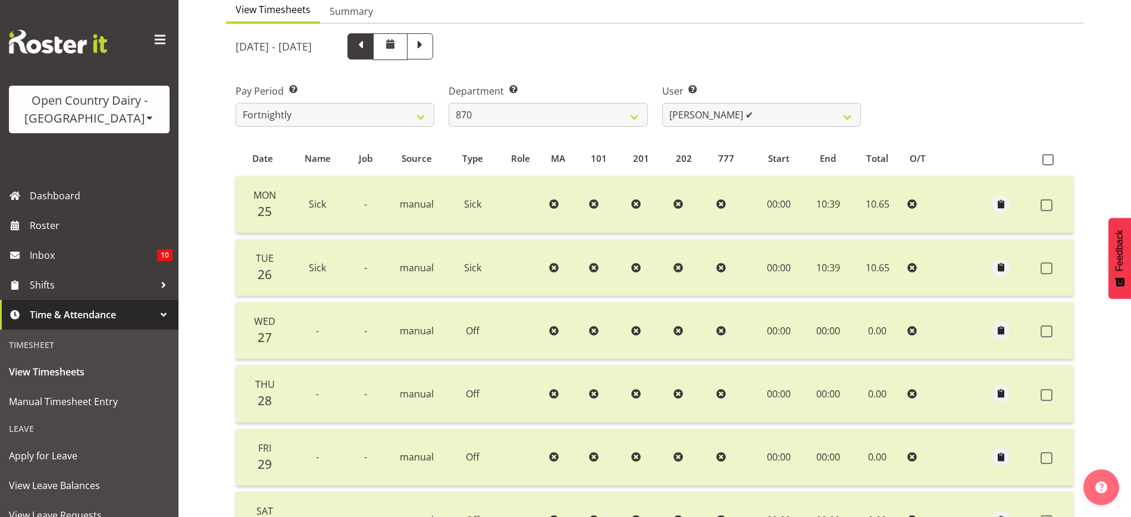
click at [368, 40] on span at bounding box center [360, 44] width 15 height 15
select select
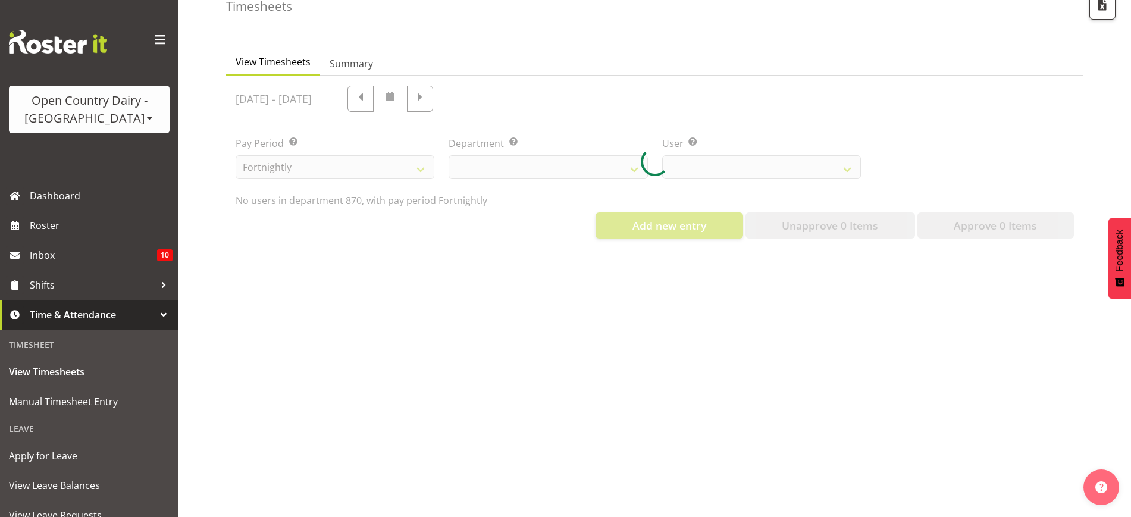
scroll to position [83, 0]
click at [749, 84] on div at bounding box center [654, 162] width 857 height 172
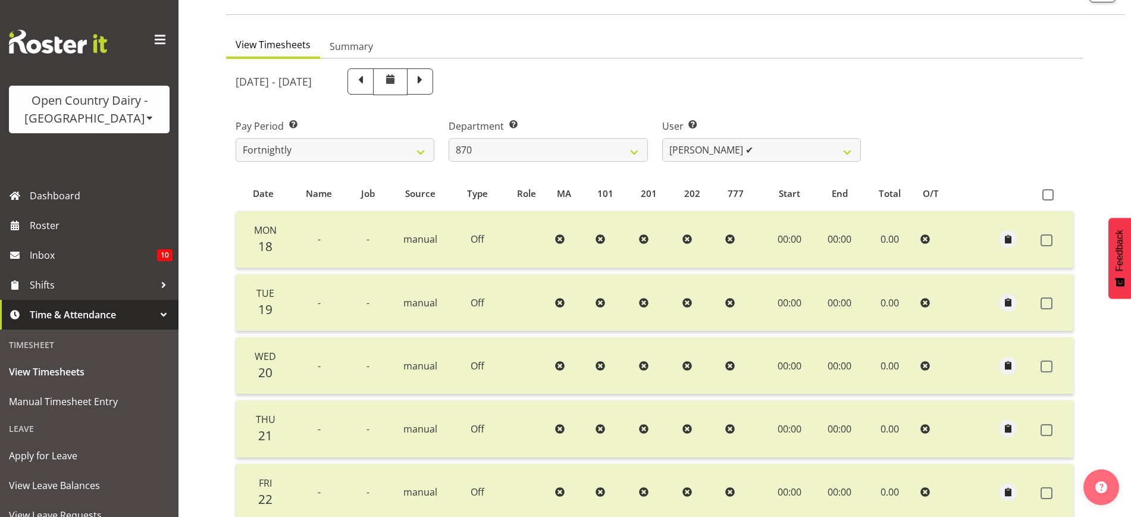
scroll to position [78, 0]
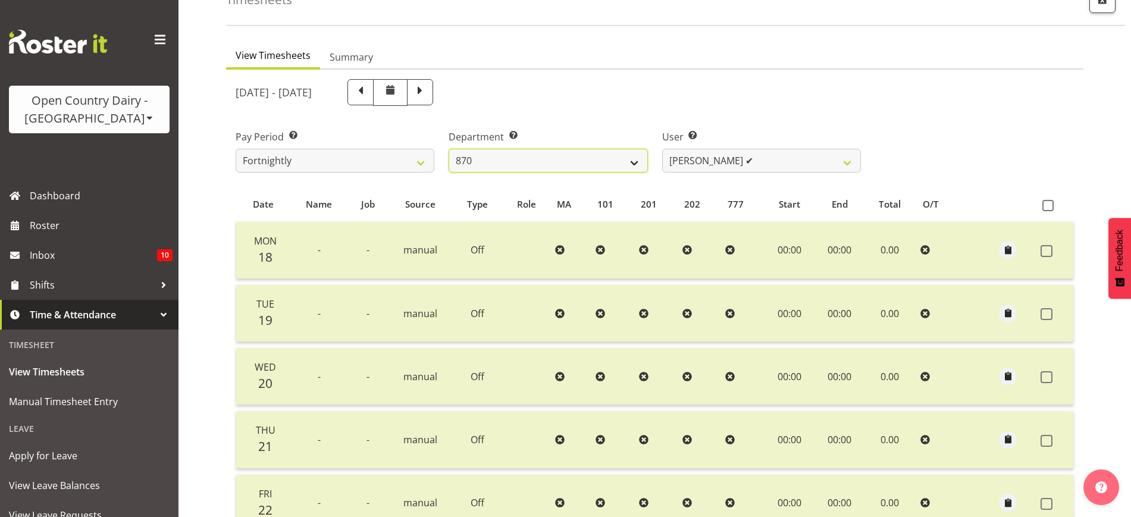
click at [573, 158] on select "734 735 736 737 738 739 851 852 853 854 855 856 858 861 862 865 868 869 870 873" at bounding box center [548, 161] width 199 height 24
select select "903"
click at [449, 149] on select "734 735 736 737 738 739 851 852 853 854 855 856 858 861 862 865 868 869 870 873" at bounding box center [548, 161] width 199 height 24
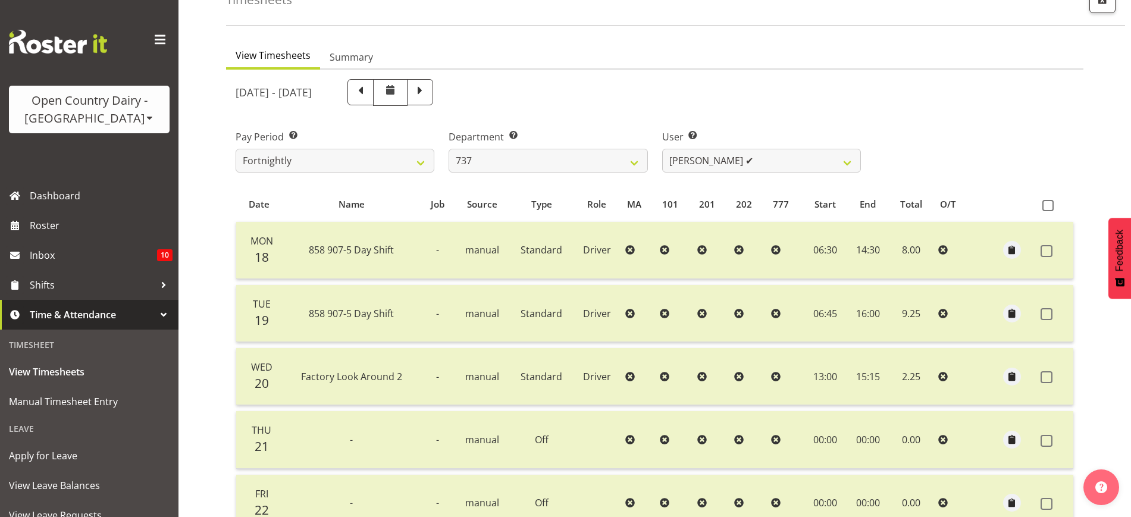
click at [1056, 108] on div at bounding box center [654, 407] width 857 height 675
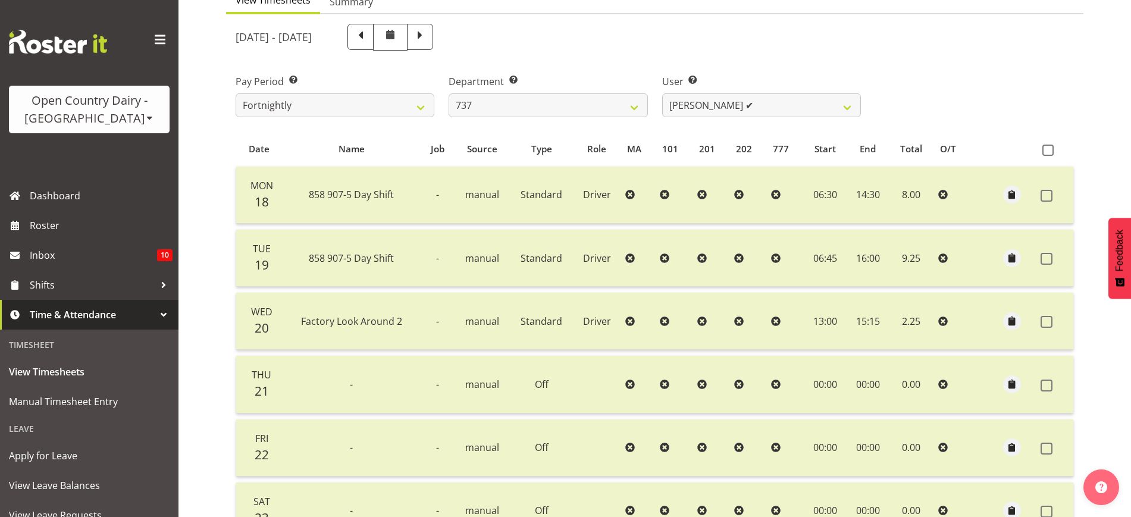
scroll to position [128, 0]
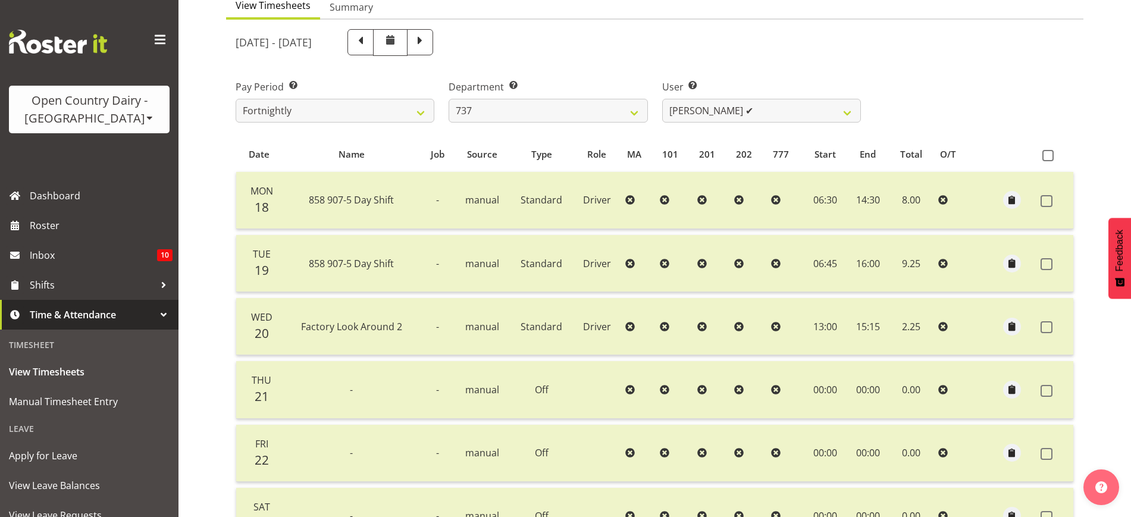
click at [1057, 60] on div "[DATE] - [DATE]" at bounding box center [655, 42] width 853 height 41
